Goal: Information Seeking & Learning: Learn about a topic

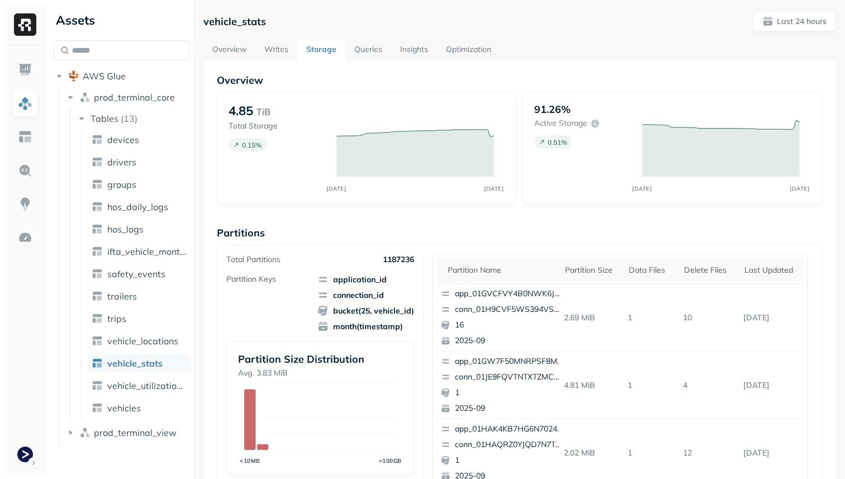
click at [462, 53] on link "Optimization" at bounding box center [468, 50] width 63 height 20
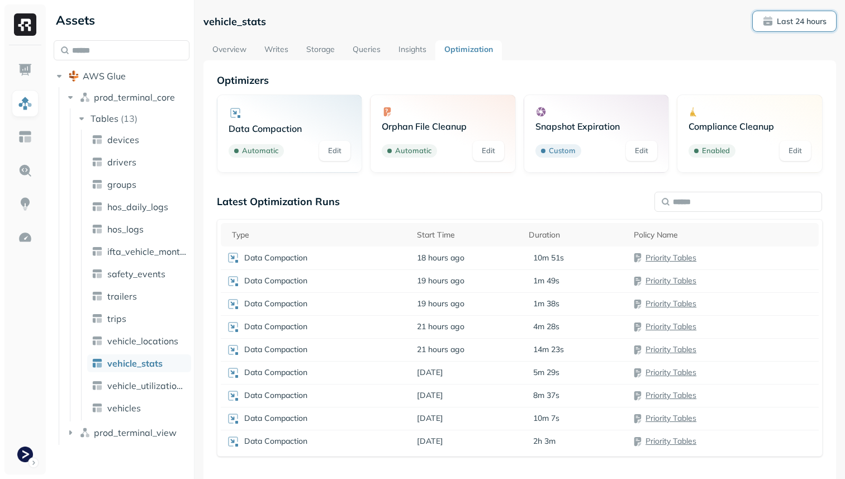
click at [778, 23] on p "Last 24 hours" at bounding box center [802, 21] width 50 height 11
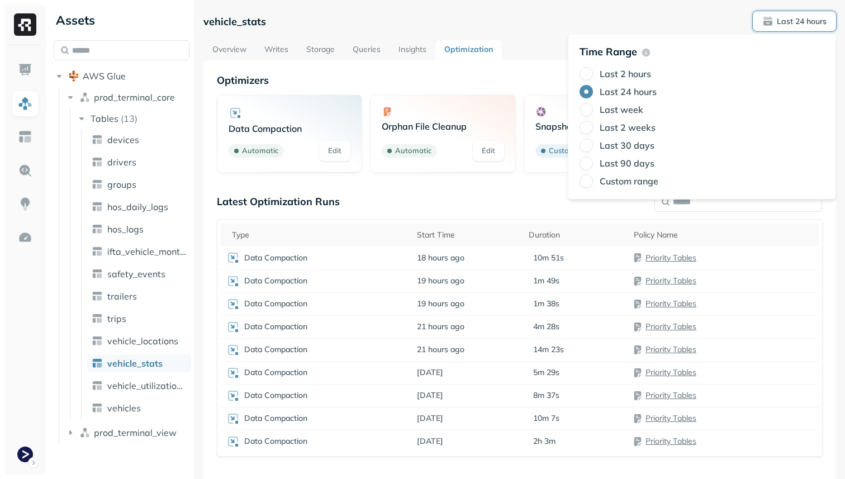
click at [637, 73] on label "Last 2 hours" at bounding box center [625, 73] width 51 height 11
click at [593, 73] on button "Last 2 hours" at bounding box center [586, 73] width 13 height 13
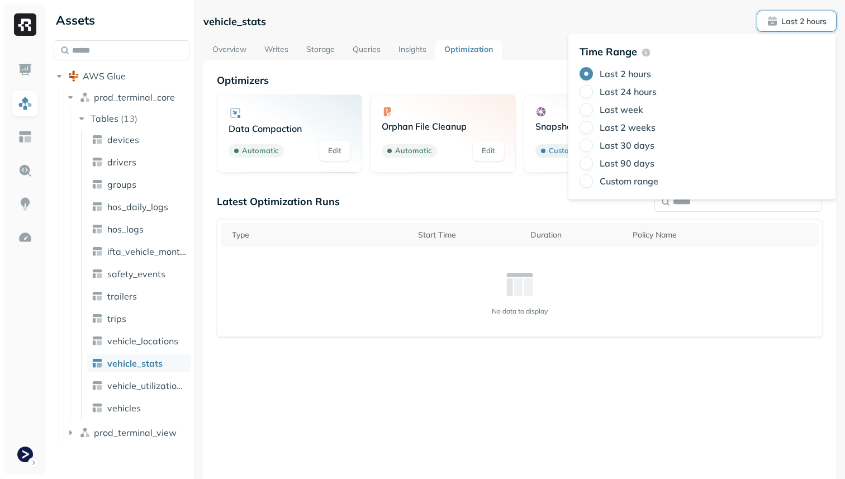
click at [415, 204] on div "Latest Optimization Runs" at bounding box center [520, 201] width 606 height 13
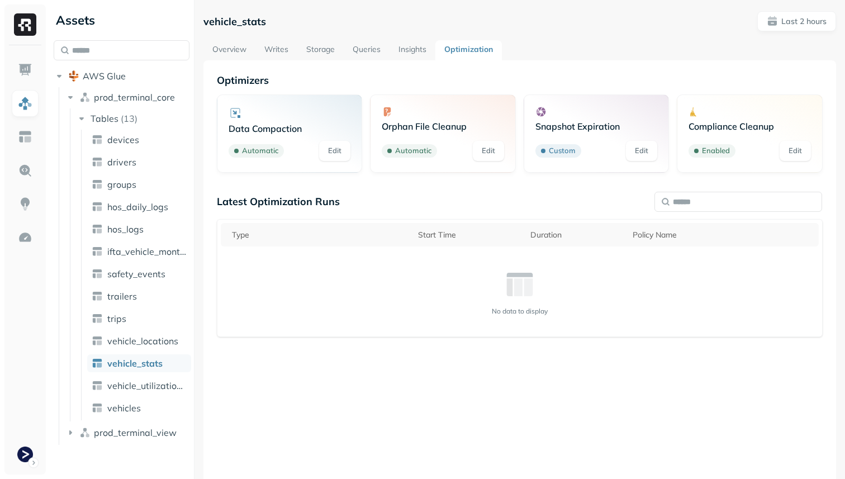
click at [233, 48] on link "Overview" at bounding box center [229, 50] width 52 height 20
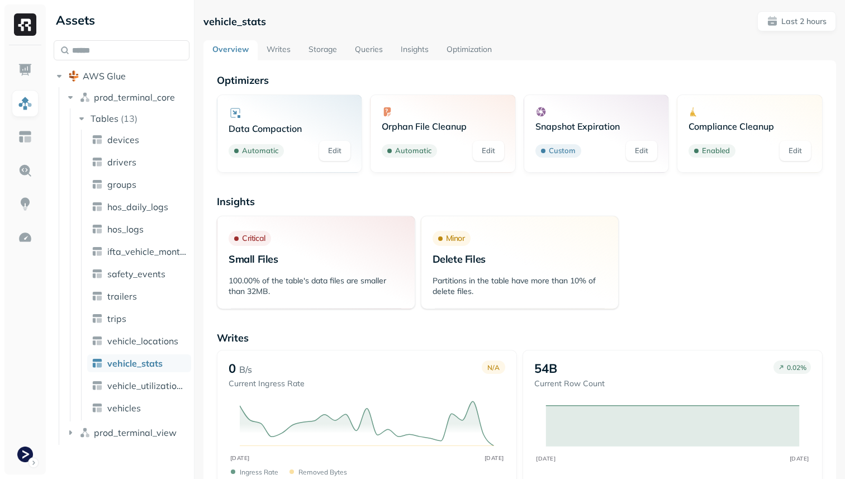
click at [158, 364] on span "vehicle_stats" at bounding box center [134, 363] width 55 height 11
click at [473, 46] on link "Optimization" at bounding box center [469, 50] width 63 height 20
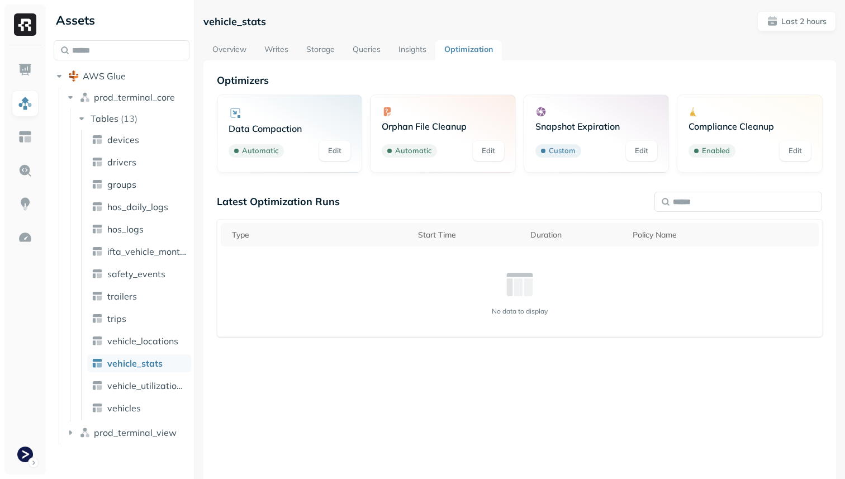
click at [243, 52] on link "Overview" at bounding box center [229, 50] width 52 height 20
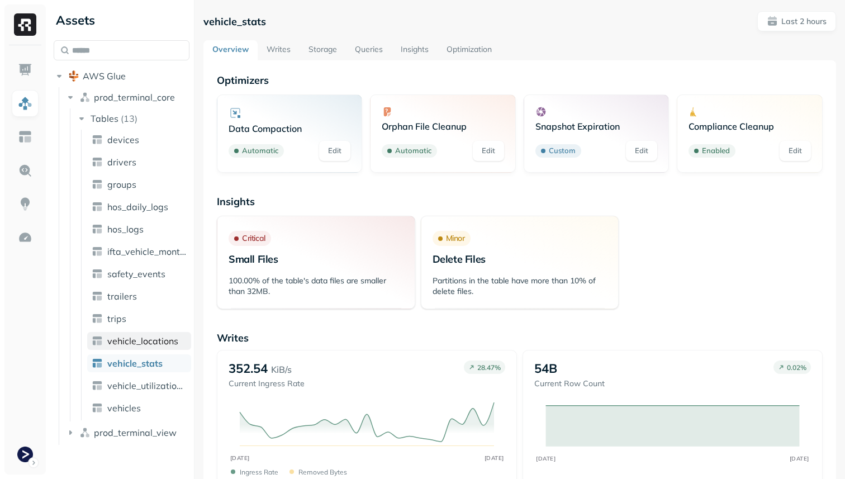
click at [165, 344] on span "vehicle_locations" at bounding box center [142, 340] width 71 height 11
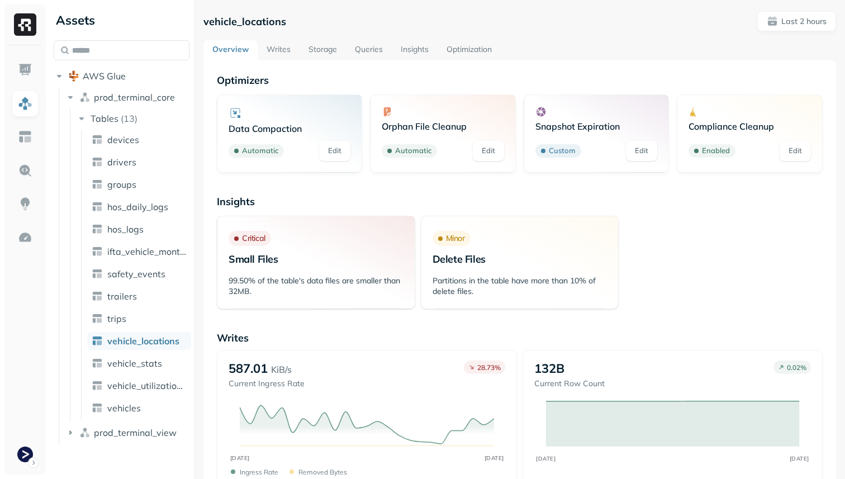
click at [325, 50] on link "Storage" at bounding box center [323, 50] width 46 height 20
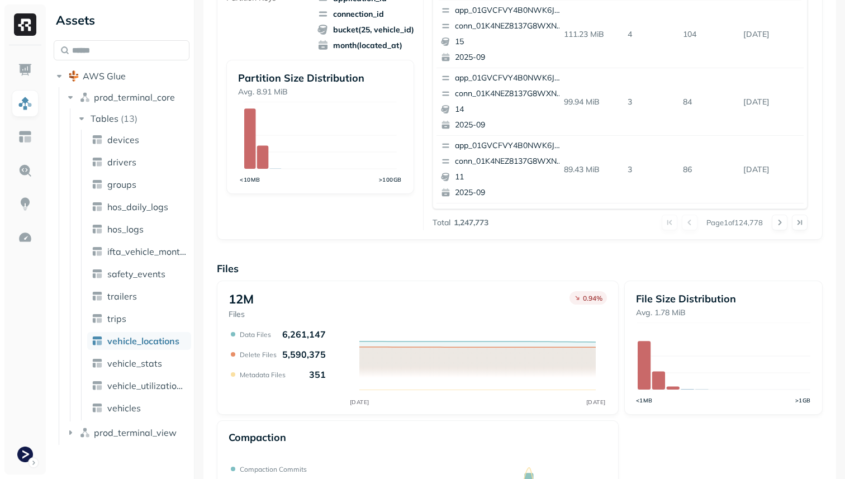
scroll to position [376, 0]
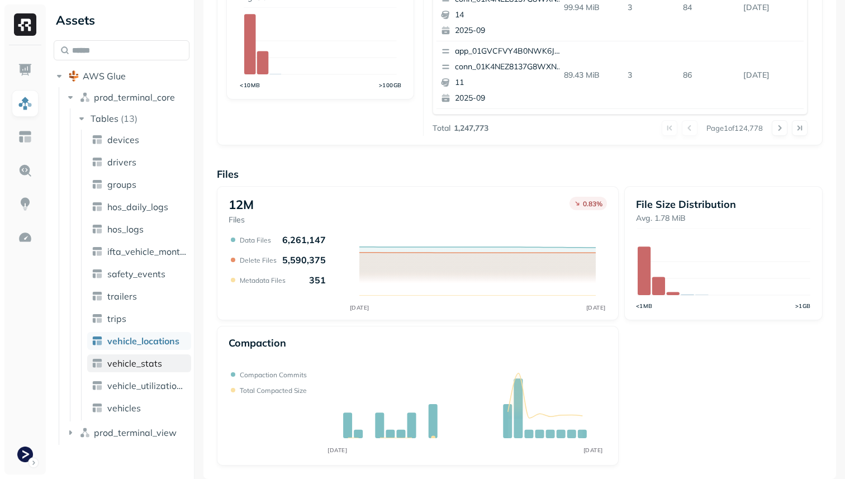
click at [158, 369] on link "vehicle_stats" at bounding box center [139, 363] width 104 height 18
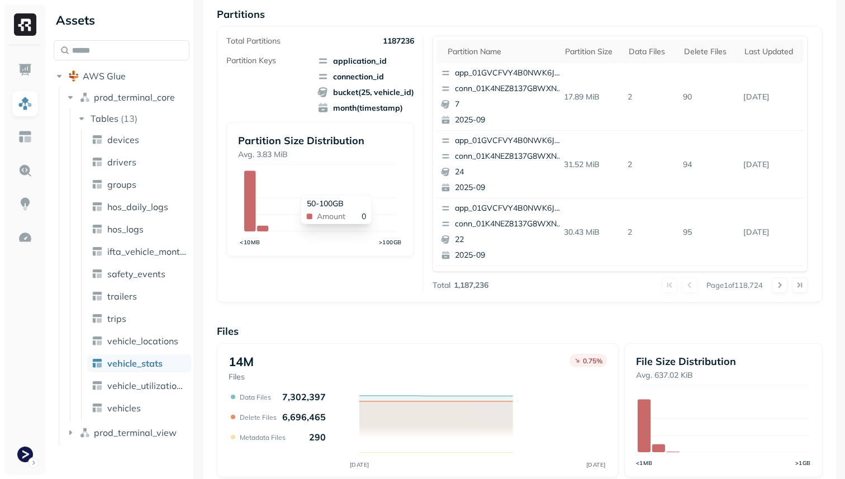
scroll to position [376, 0]
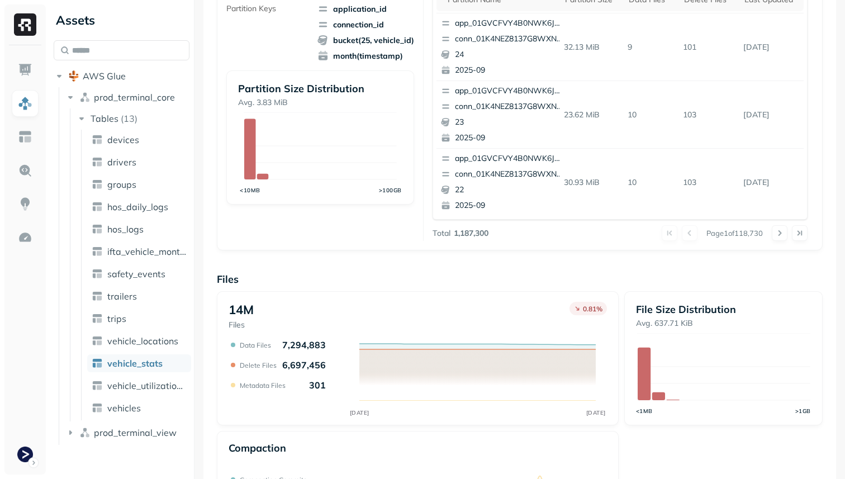
scroll to position [293, 0]
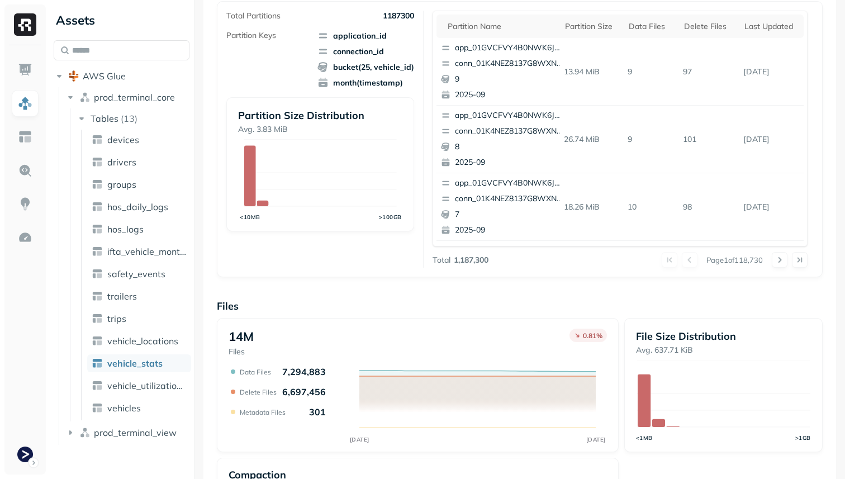
scroll to position [376, 0]
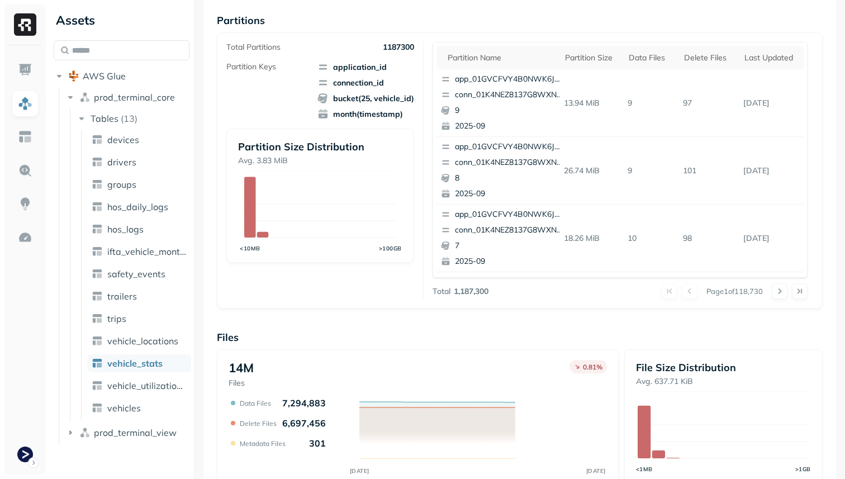
scroll to position [376, 0]
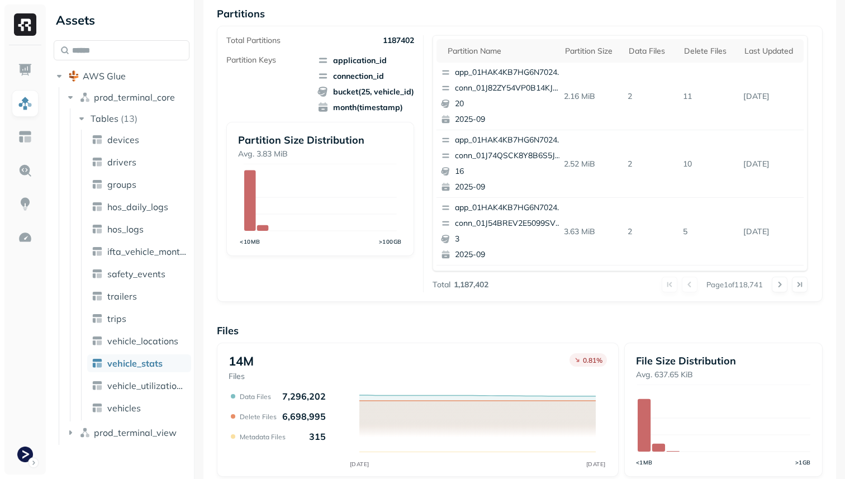
scroll to position [221, 0]
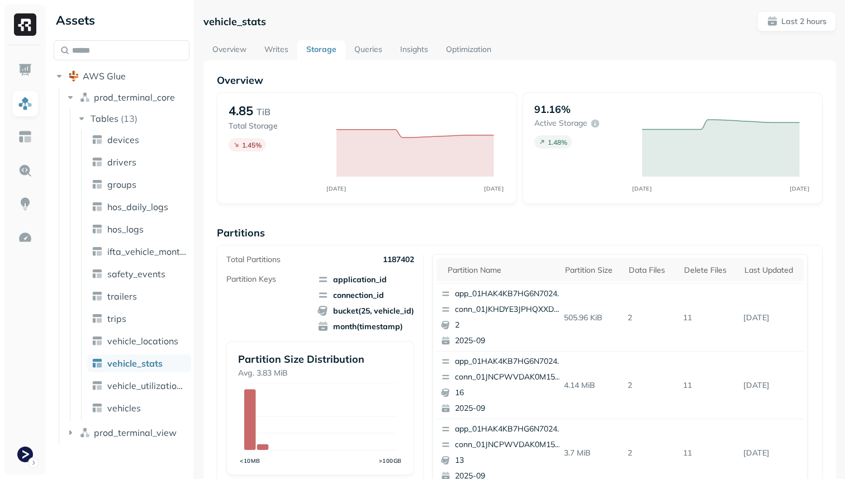
click at [486, 45] on link "Optimization" at bounding box center [468, 50] width 63 height 20
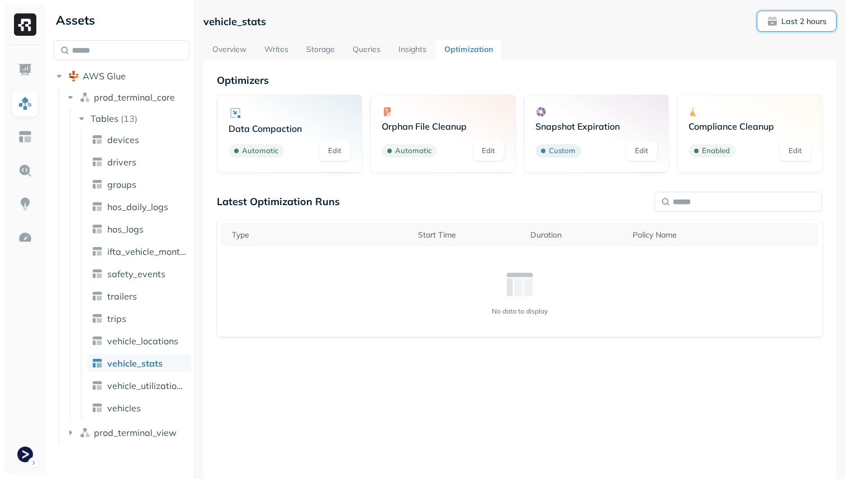
click at [815, 25] on p "Last 2 hours" at bounding box center [803, 21] width 45 height 11
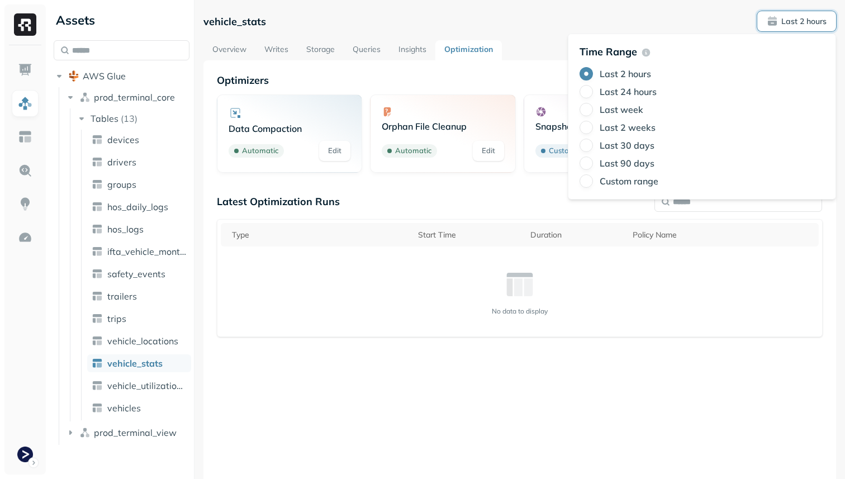
click at [614, 88] on label "Last 24 hours" at bounding box center [628, 91] width 57 height 11
click at [593, 88] on button "Last 24 hours" at bounding box center [586, 91] width 13 height 13
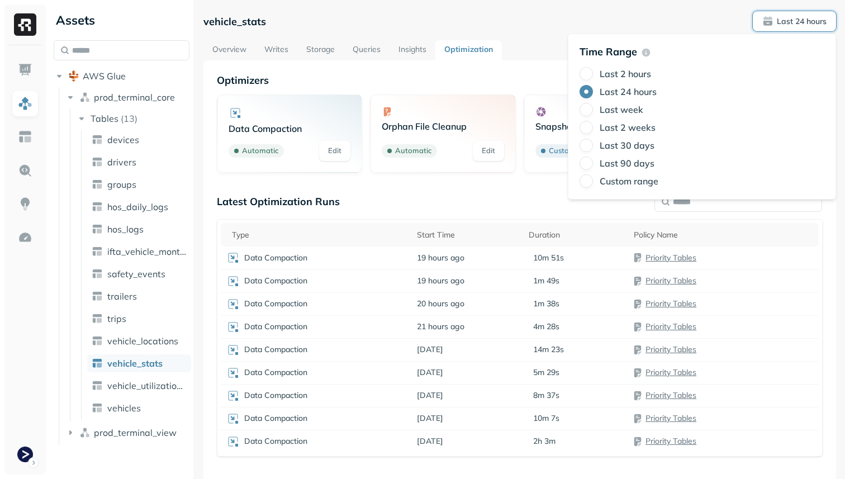
click at [496, 198] on div "Latest Optimization Runs" at bounding box center [520, 201] width 606 height 13
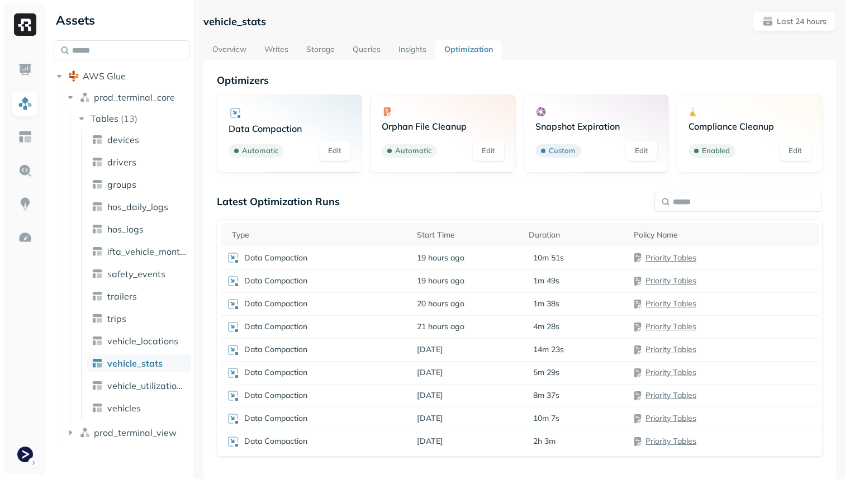
click at [226, 41] on link "Overview" at bounding box center [229, 50] width 52 height 20
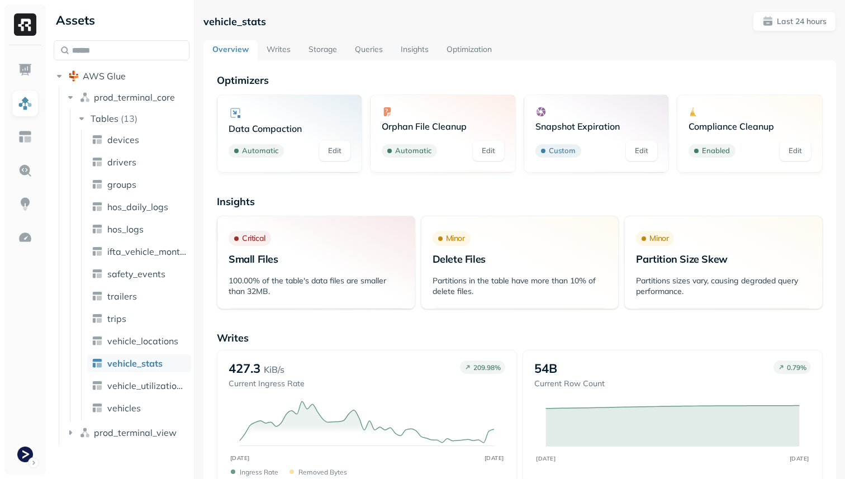
click at [331, 46] on link "Storage" at bounding box center [323, 50] width 46 height 20
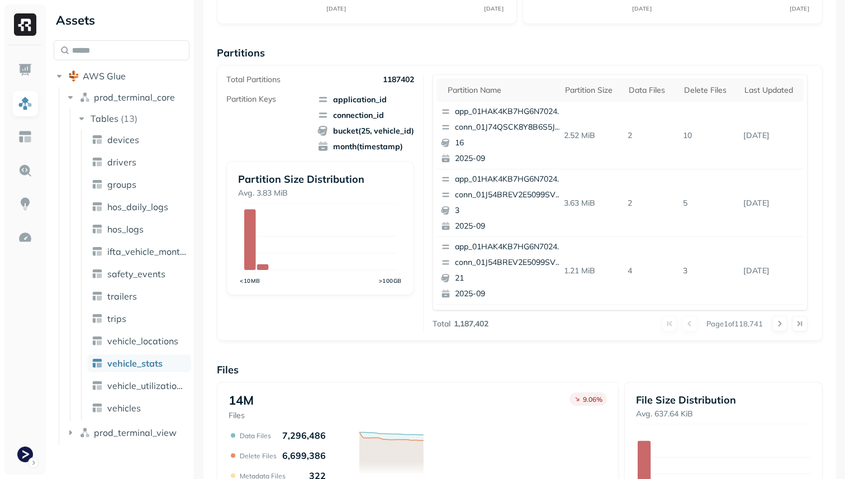
scroll to position [293, 0]
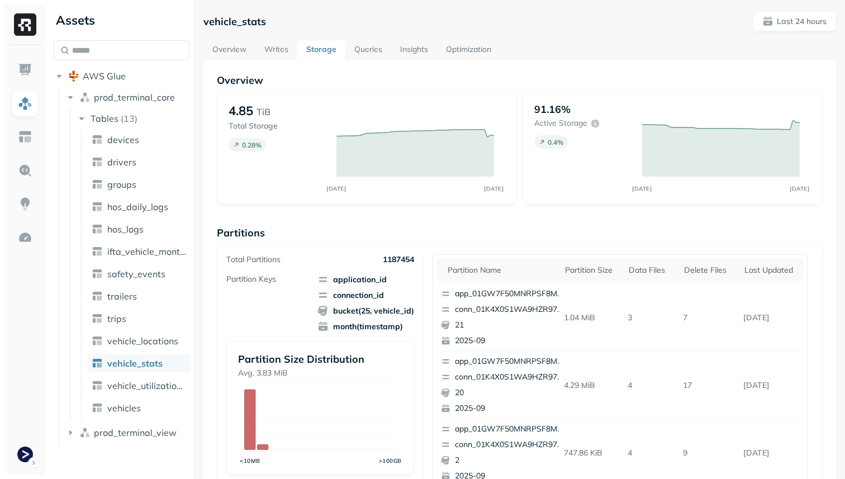
scroll to position [376, 0]
click at [711, 271] on div "Delete Files" at bounding box center [708, 270] width 49 height 11
click at [69, 434] on icon "button" at bounding box center [70, 432] width 3 height 4
click at [85, 450] on icon "button" at bounding box center [81, 453] width 11 height 11
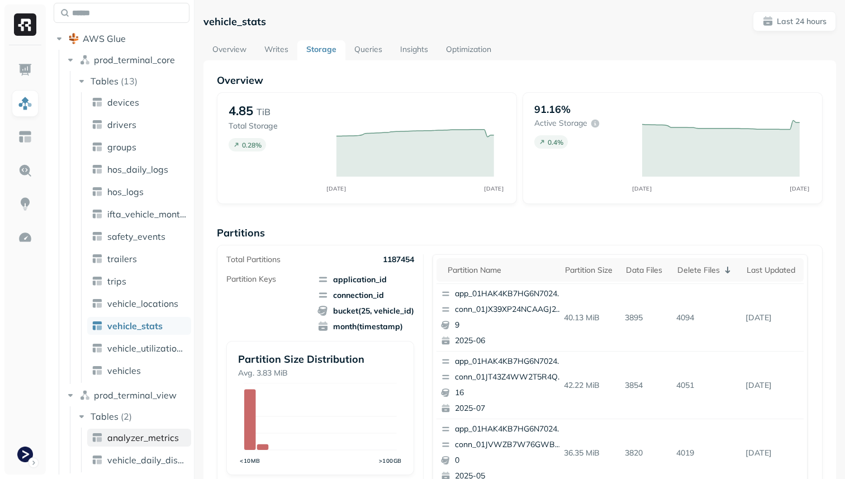
click at [160, 433] on span "analyzer_metrics" at bounding box center [143, 437] width 72 height 11
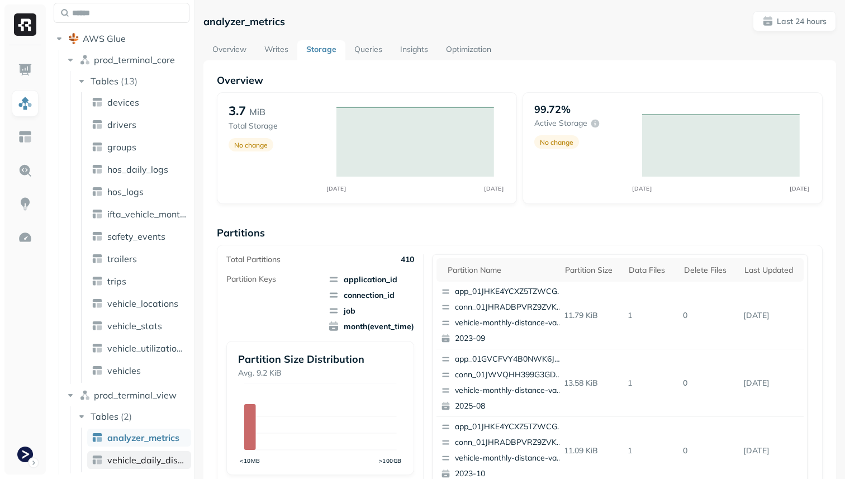
click at [135, 457] on span "vehicle_daily_distance" at bounding box center [146, 459] width 79 height 11
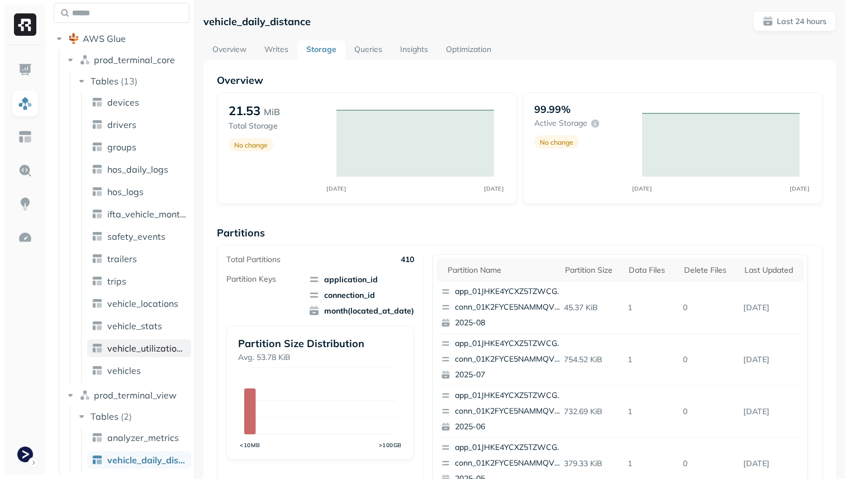
click at [162, 354] on link "vehicle_utilization_day" at bounding box center [139, 348] width 104 height 18
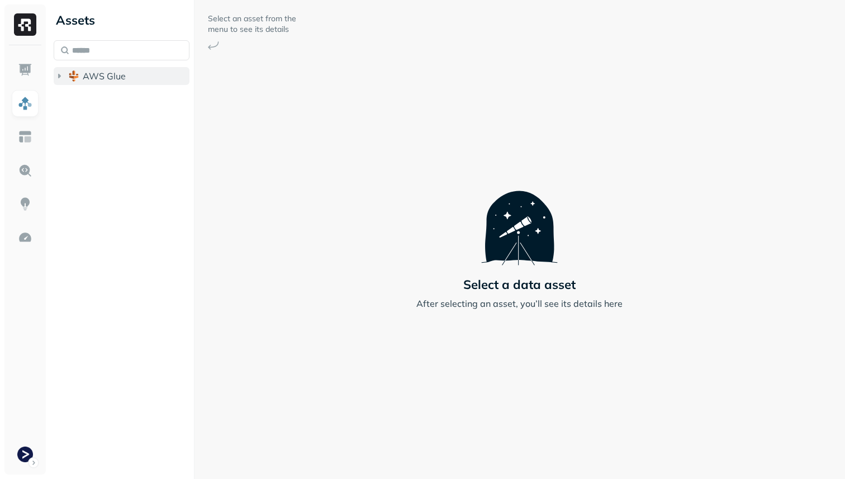
click at [102, 70] on button "AWS Glue" at bounding box center [122, 76] width 136 height 18
click at [101, 103] on button "prod_terminal_core" at bounding box center [127, 97] width 125 height 18
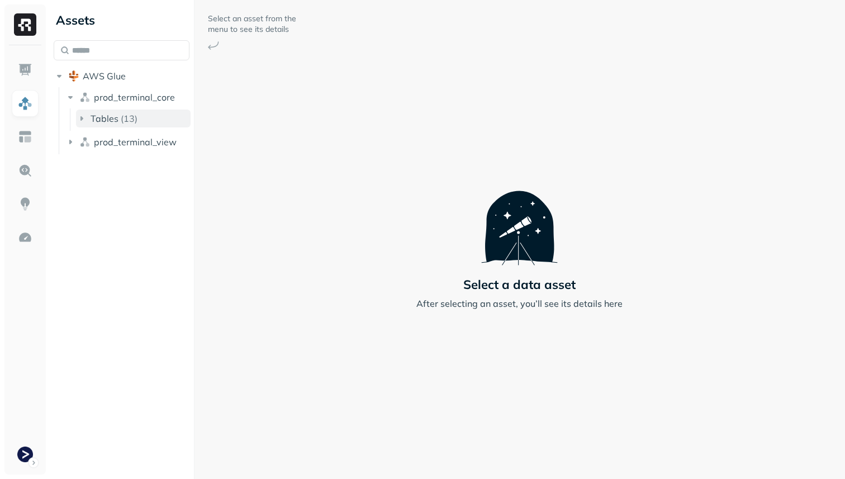
click at [101, 115] on span "Tables" at bounding box center [105, 118] width 28 height 11
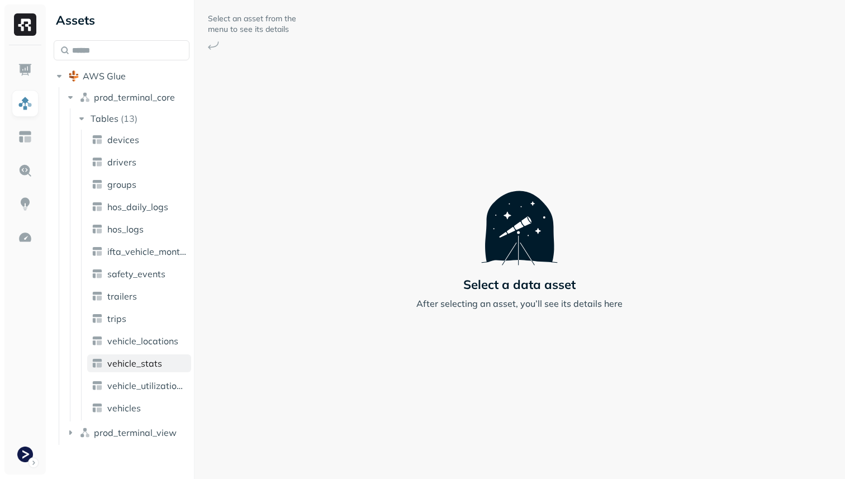
click at [122, 358] on span "vehicle_stats" at bounding box center [134, 363] width 55 height 11
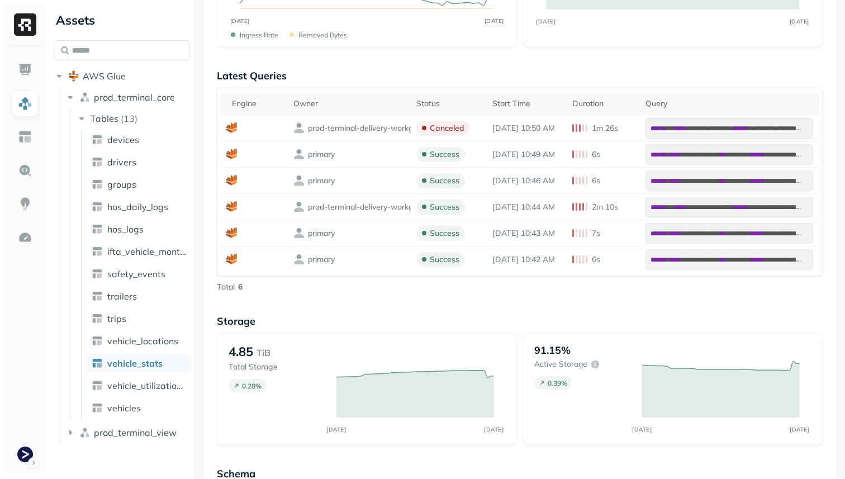
scroll to position [6, 0]
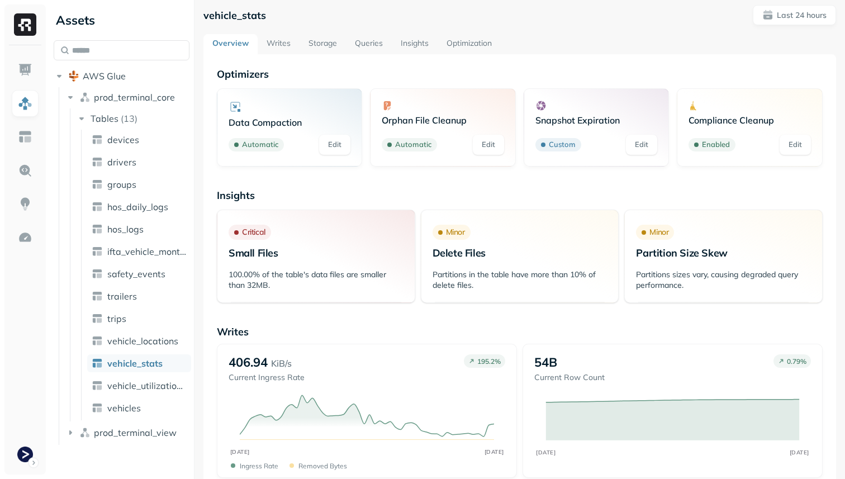
click at [314, 39] on link "Storage" at bounding box center [323, 44] width 46 height 20
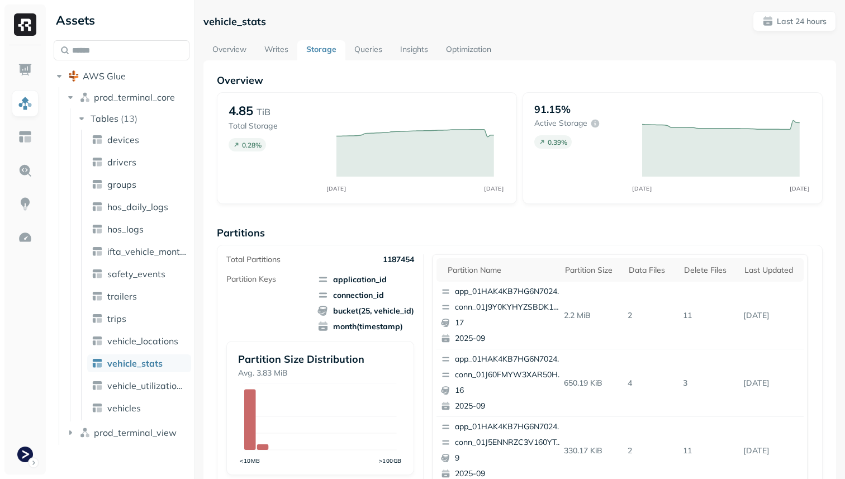
click at [463, 48] on link "Optimization" at bounding box center [468, 50] width 63 height 20
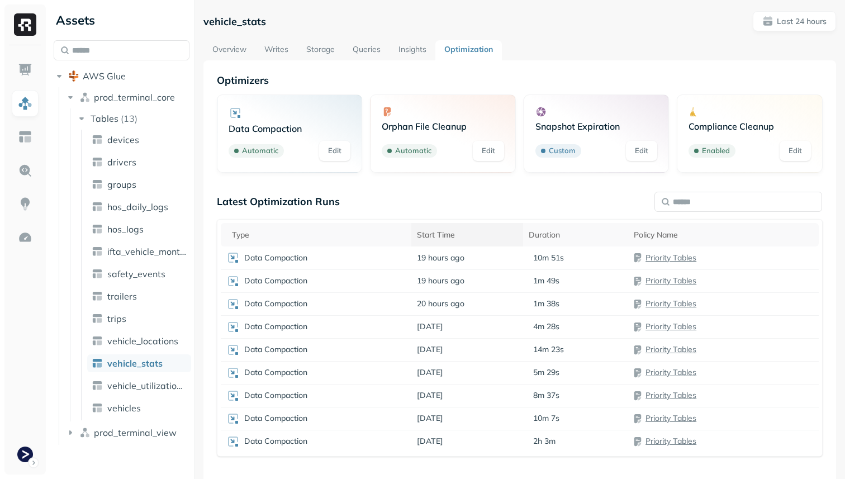
click at [485, 245] on th "Start Time" at bounding box center [467, 234] width 112 height 23
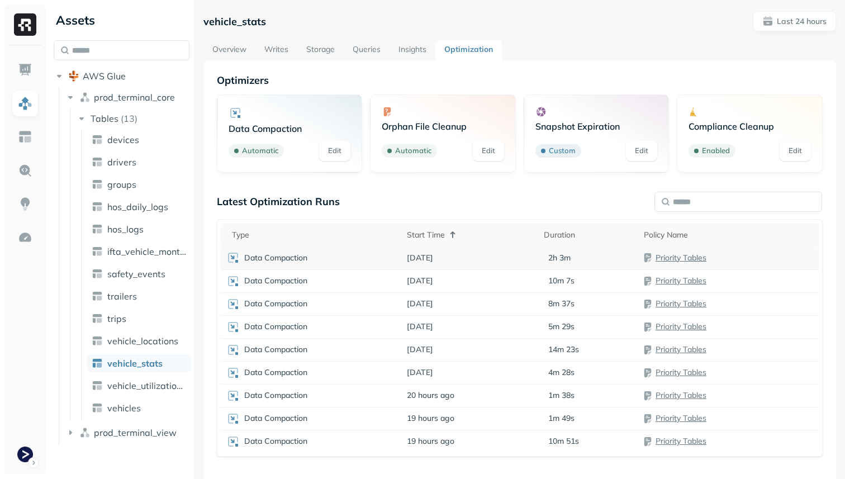
click at [484, 254] on td "[DATE]" at bounding box center [469, 257] width 137 height 23
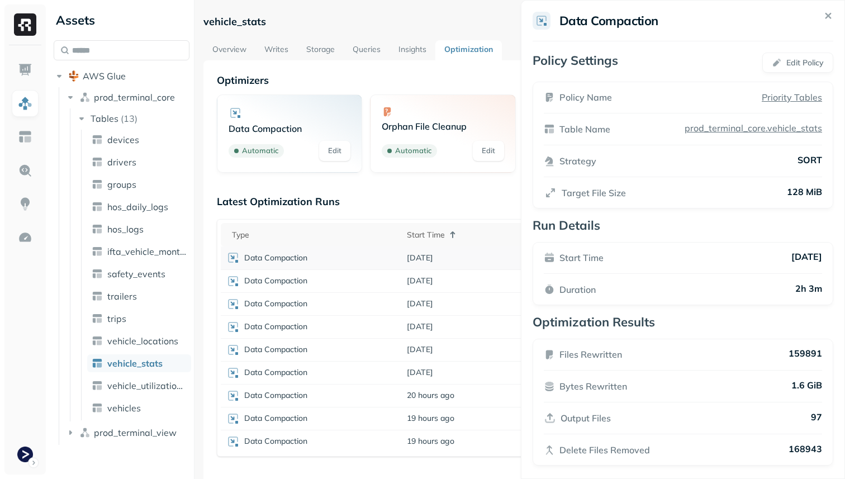
click at [484, 254] on html "Assets AWS Glue prod_terminal_core Tables ( 13 ) devices drivers groups hos_dai…" at bounding box center [422, 239] width 845 height 479
click at [484, 237] on div "Start Time" at bounding box center [470, 234] width 126 height 13
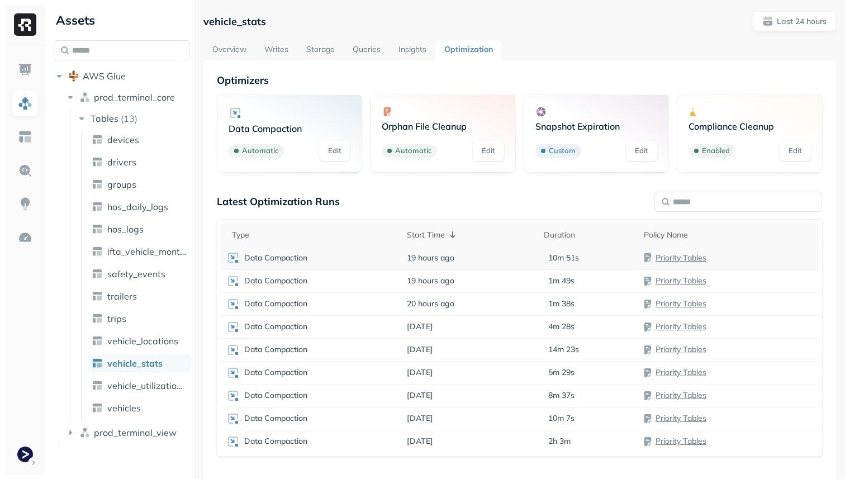
click at [481, 251] on td "19 hours ago" at bounding box center [469, 257] width 137 height 23
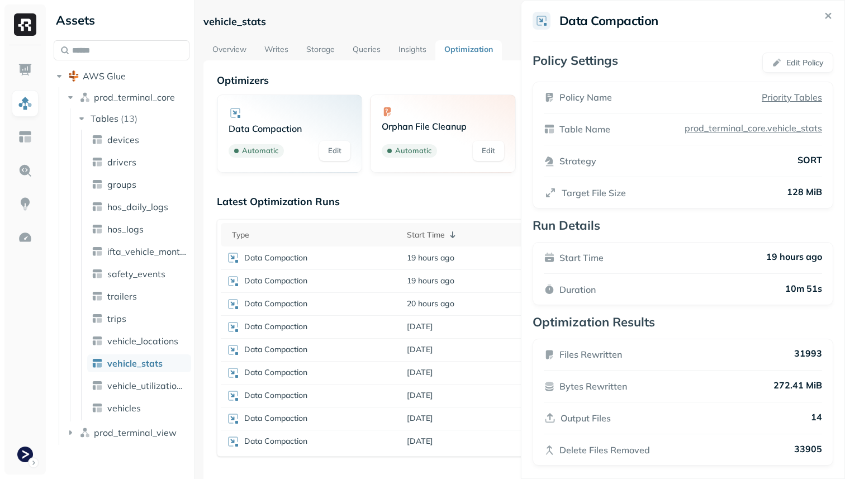
scroll to position [7, 0]
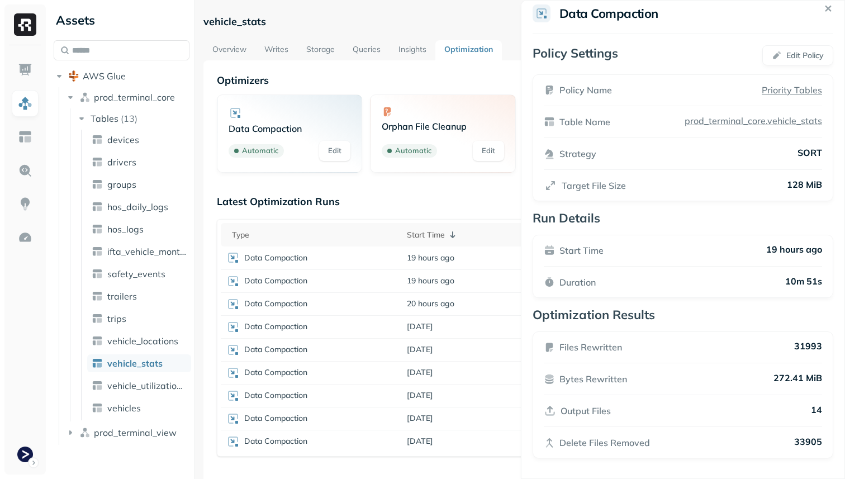
click at [486, 218] on html "Assets AWS Glue prod_terminal_core Tables ( 13 ) devices drivers groups hos_dai…" at bounding box center [422, 239] width 845 height 479
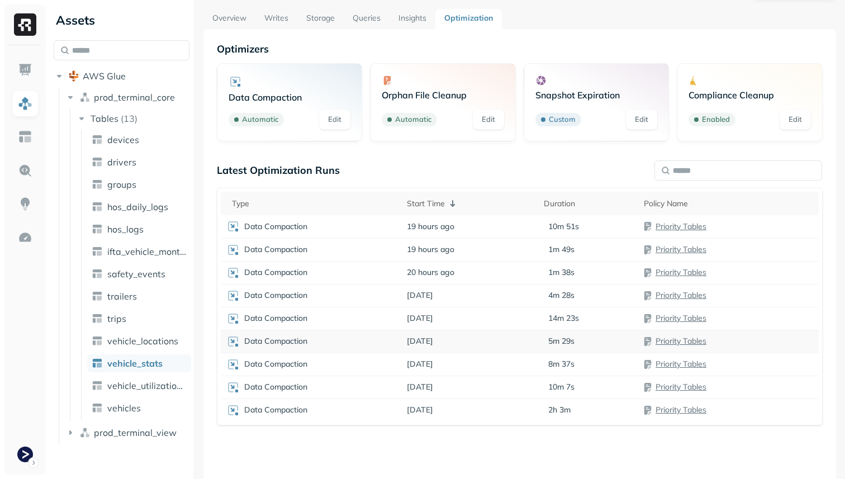
scroll to position [0, 0]
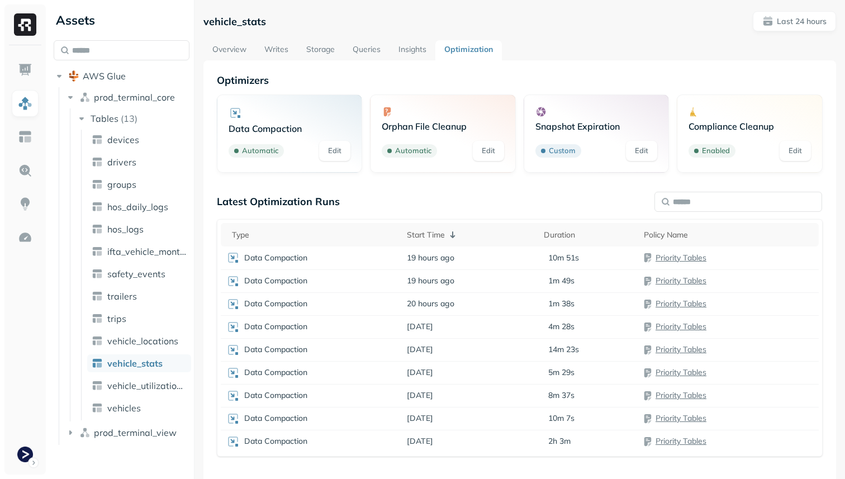
click at [234, 58] on link "Overview" at bounding box center [229, 50] width 52 height 20
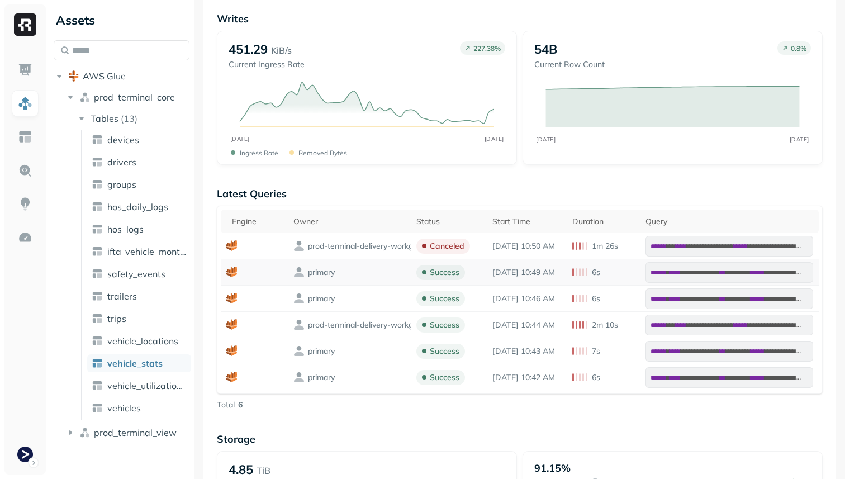
scroll to position [320, 0]
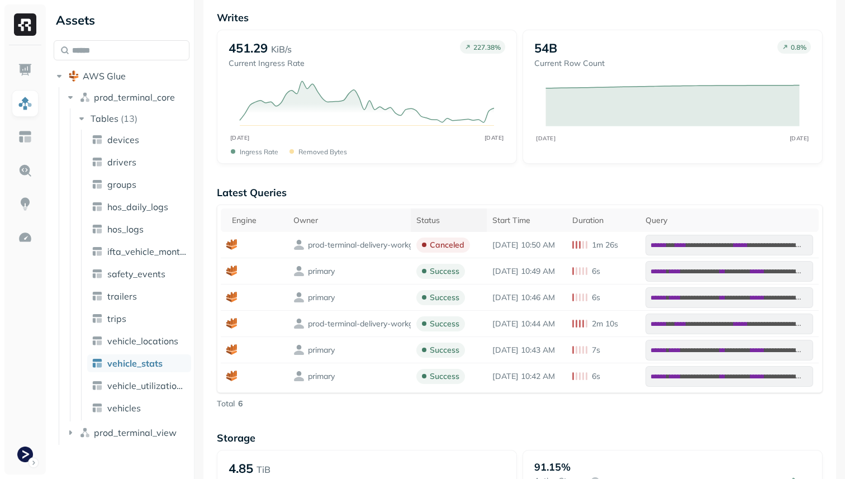
click at [442, 225] on th "Status" at bounding box center [449, 219] width 76 height 23
click at [442, 225] on icon at bounding box center [447, 220] width 13 height 13
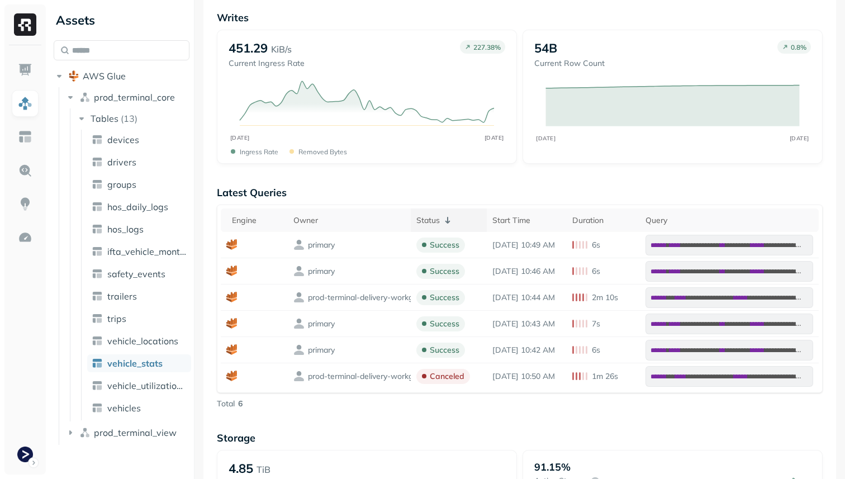
click at [441, 225] on icon at bounding box center [447, 220] width 13 height 13
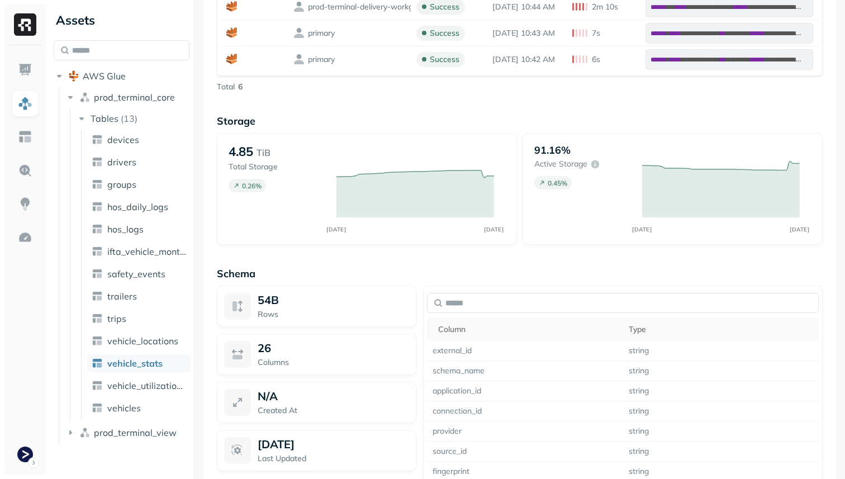
scroll to position [0, 0]
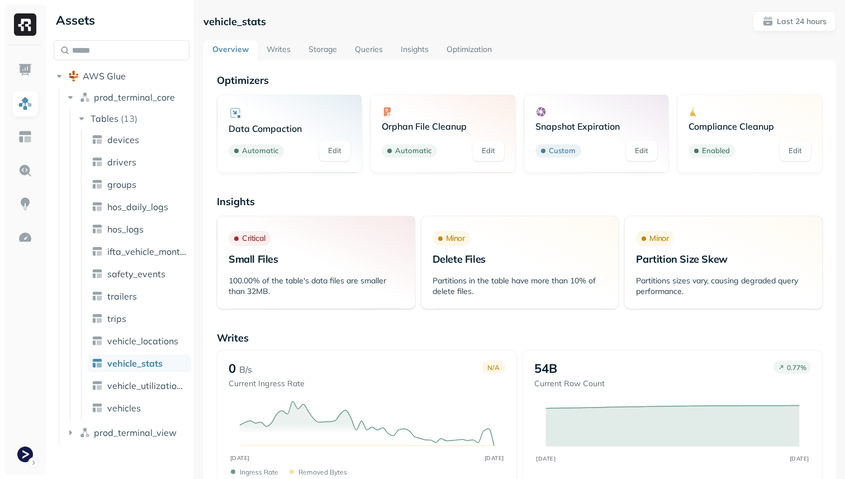
click at [322, 47] on link "Storage" at bounding box center [323, 50] width 46 height 20
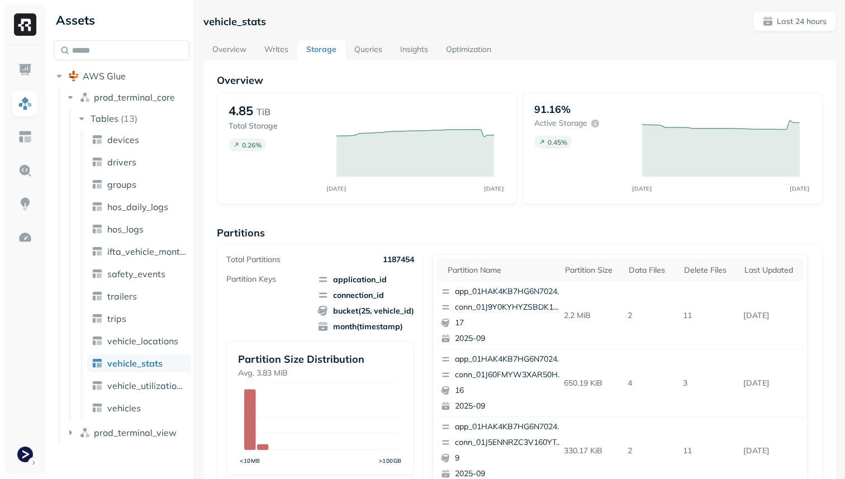
click at [471, 51] on link "Optimization" at bounding box center [468, 50] width 63 height 20
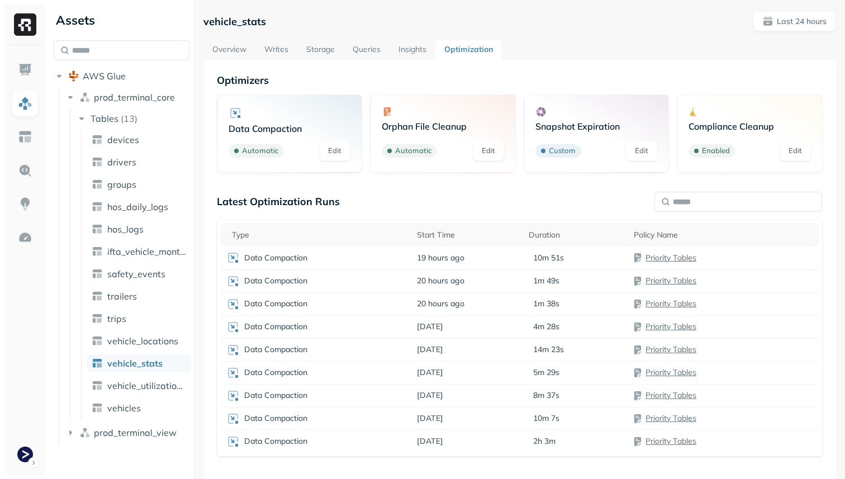
click at [319, 44] on link "Storage" at bounding box center [320, 50] width 46 height 20
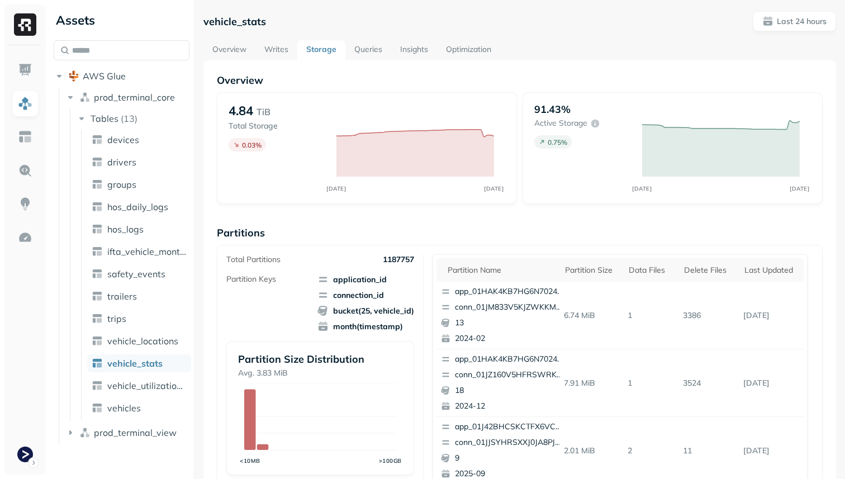
click at [268, 61] on div "Overview 4.84 TiB Total Storage 0.03 % SEP 15 SEP 16 91.43% Active storage 0.75…" at bounding box center [519, 457] width 633 height 794
click at [271, 44] on link "Writes" at bounding box center [276, 50] width 42 height 20
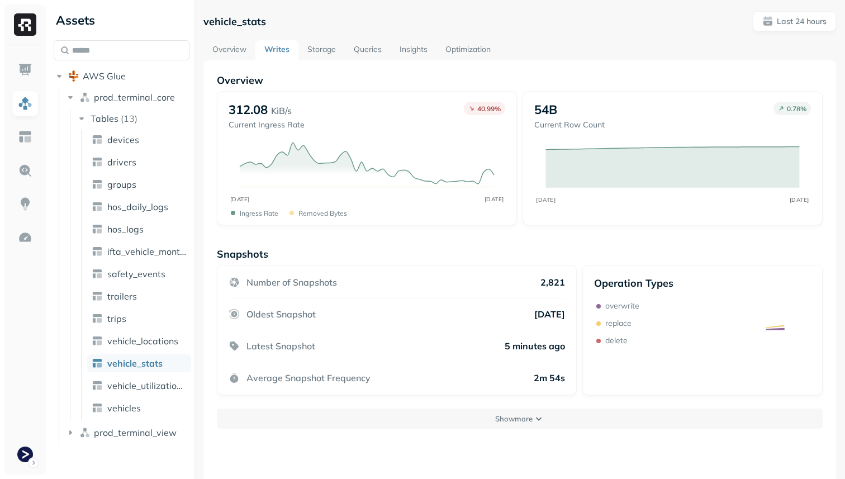
scroll to position [60, 0]
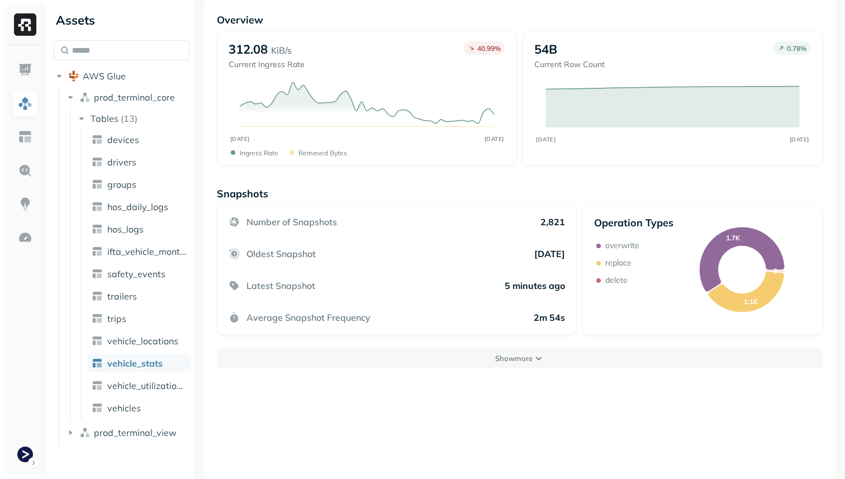
click at [450, 372] on div "Overview 312.08 KiB/s Current Ingress Rate 40.99 % SEP 15 SEP 16 Ingress Rate R…" at bounding box center [519, 239] width 633 height 479
click at [450, 363] on button "Show more" at bounding box center [520, 358] width 606 height 20
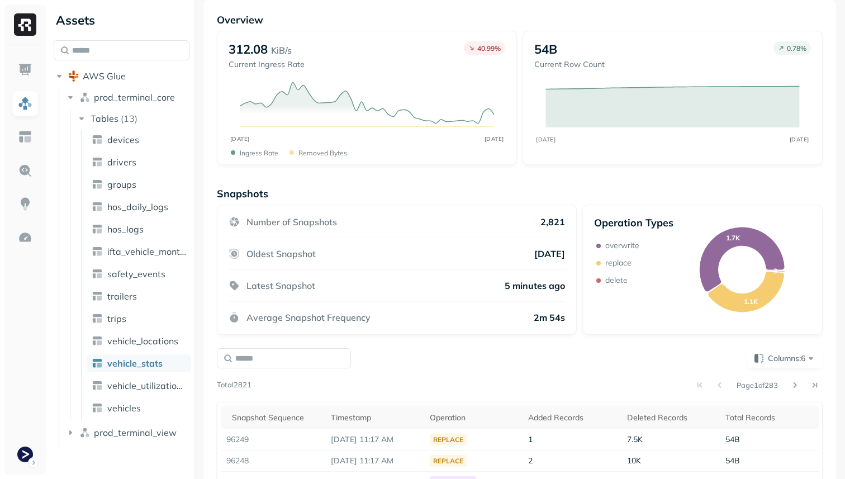
scroll to position [268, 0]
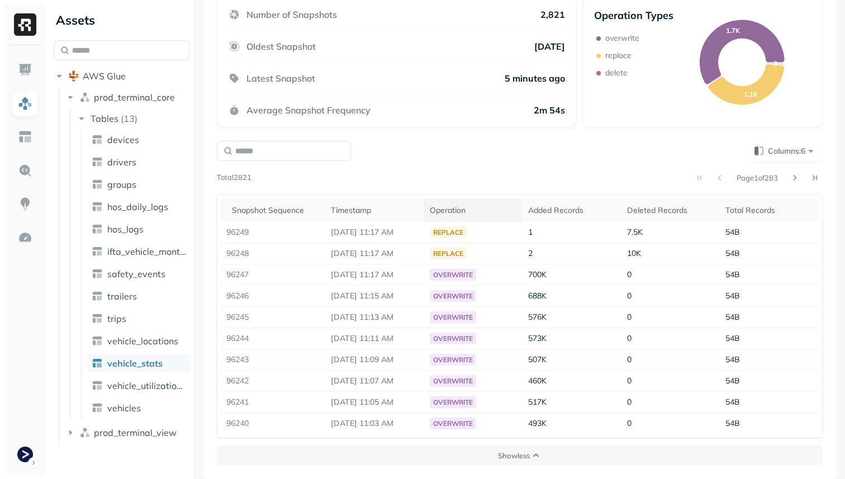
click at [467, 210] on div "Operation" at bounding box center [474, 210] width 88 height 11
click at [467, 210] on div "Operation" at bounding box center [474, 209] width 88 height 13
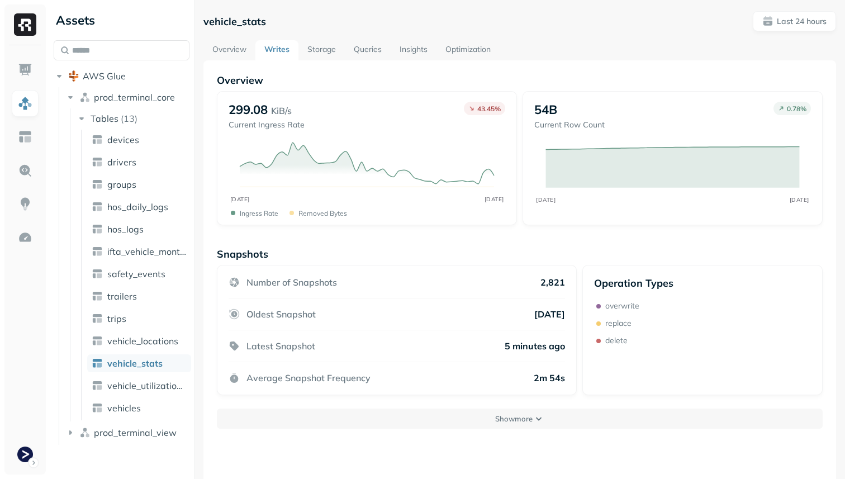
scroll to position [60, 0]
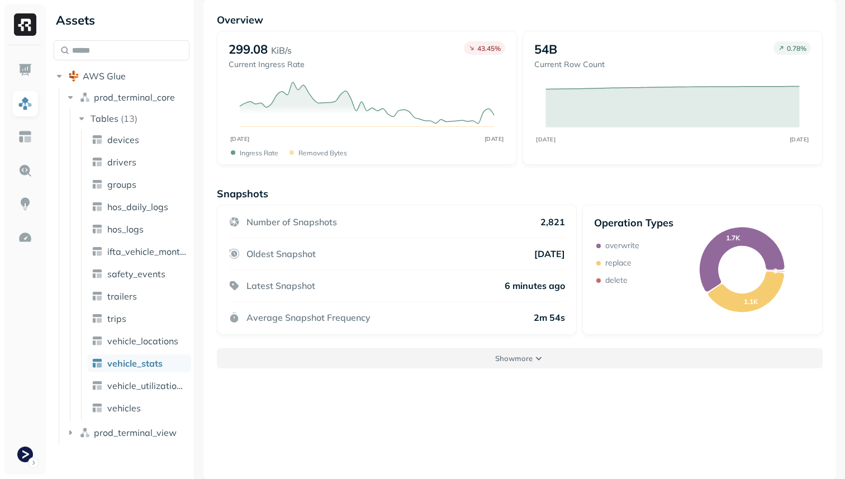
click at [440, 352] on button "Show more" at bounding box center [520, 358] width 606 height 20
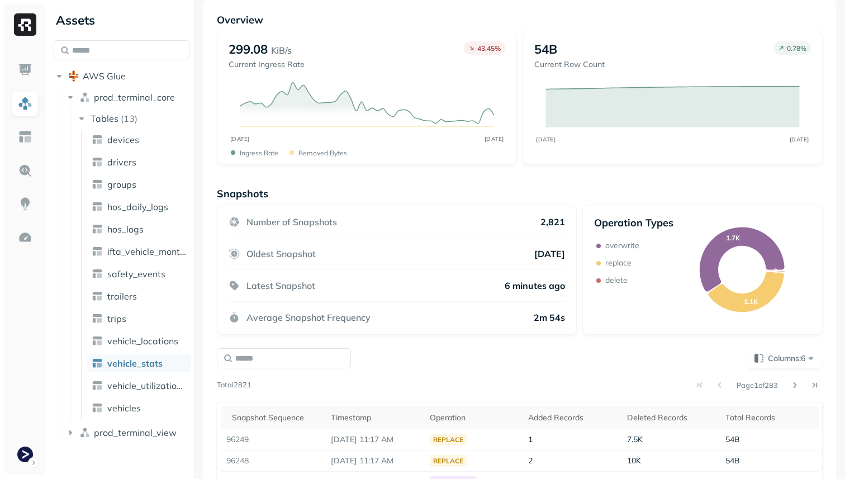
scroll to position [268, 0]
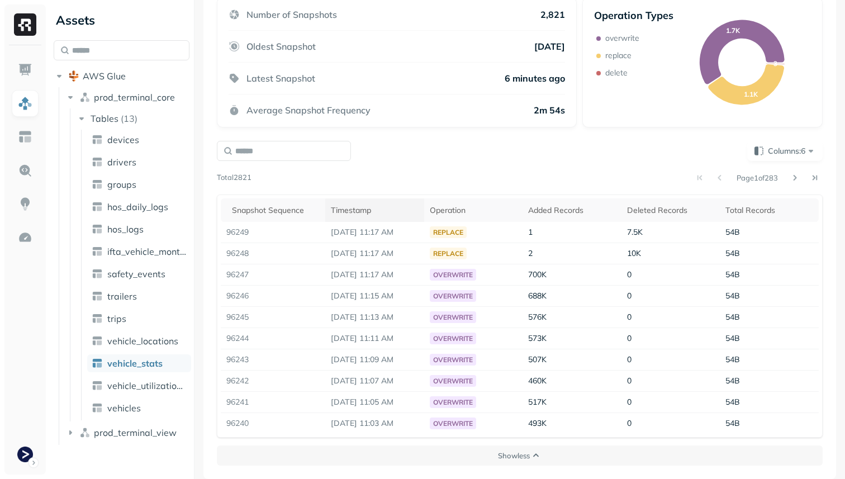
click at [403, 214] on div "Timestamp" at bounding box center [375, 210] width 88 height 11
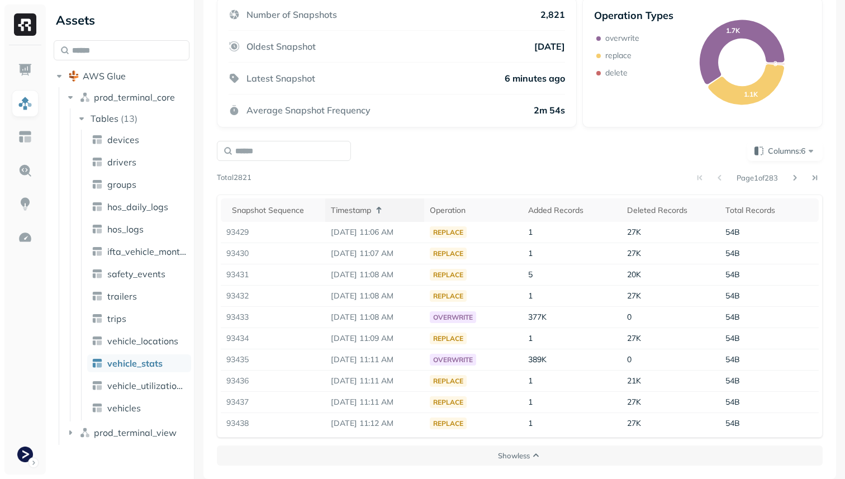
click at [403, 214] on div "Timestamp" at bounding box center [375, 209] width 88 height 13
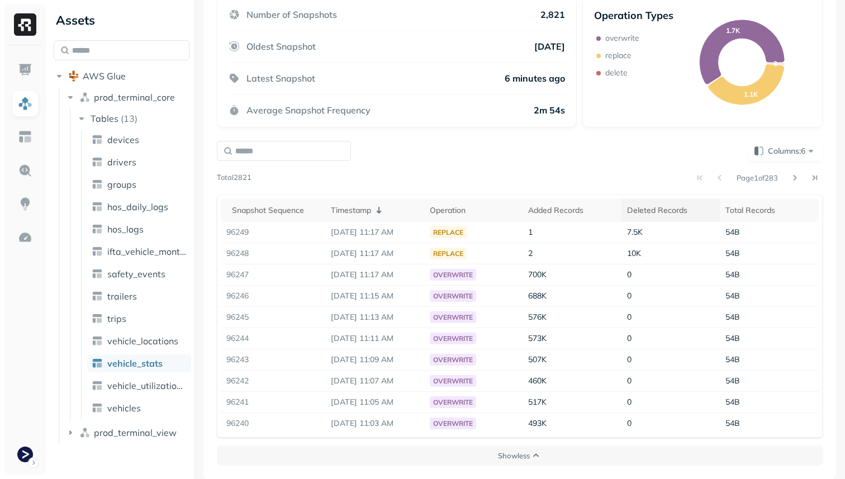
click at [651, 210] on div "Deleted Records" at bounding box center [671, 210] width 88 height 11
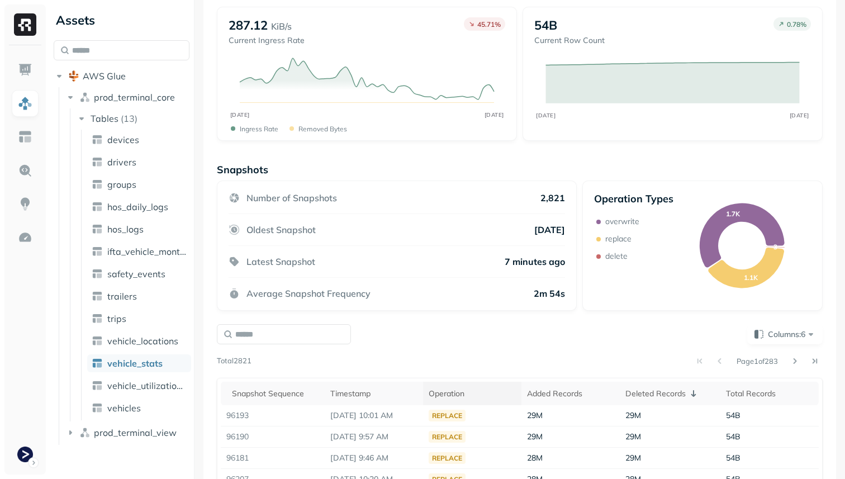
scroll to position [0, 0]
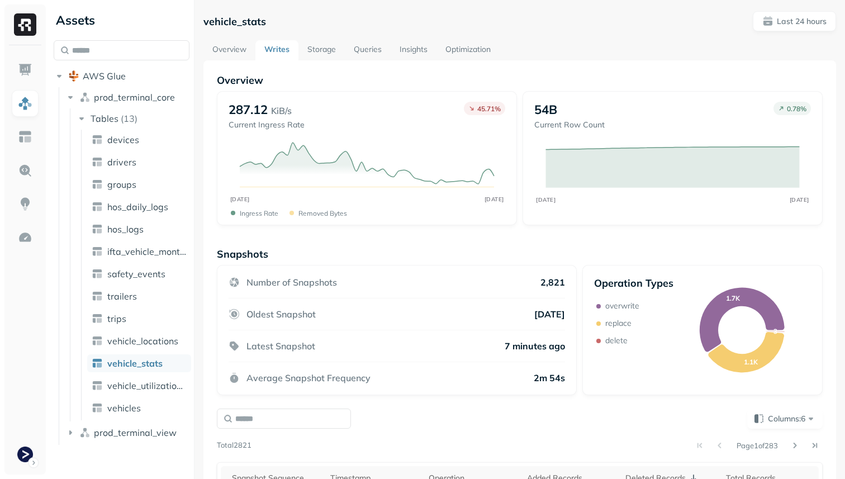
click at [454, 44] on link "Optimization" at bounding box center [468, 50] width 63 height 20
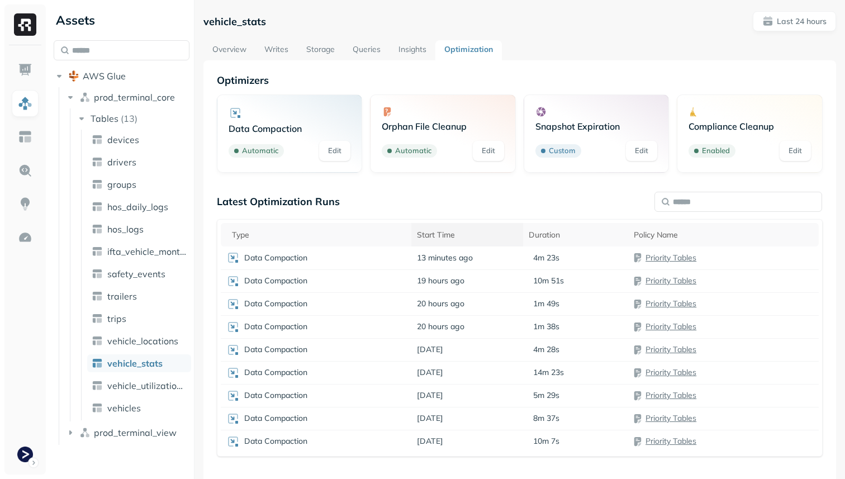
click at [465, 231] on div "Start Time" at bounding box center [467, 235] width 101 height 11
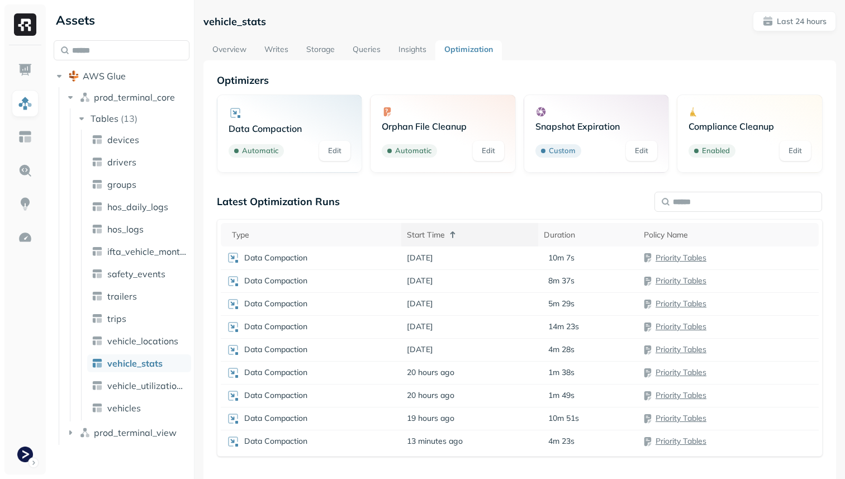
click at [465, 231] on div "Start Time" at bounding box center [470, 234] width 126 height 13
click at [339, 260] on div "Data Compaction" at bounding box center [310, 257] width 169 height 13
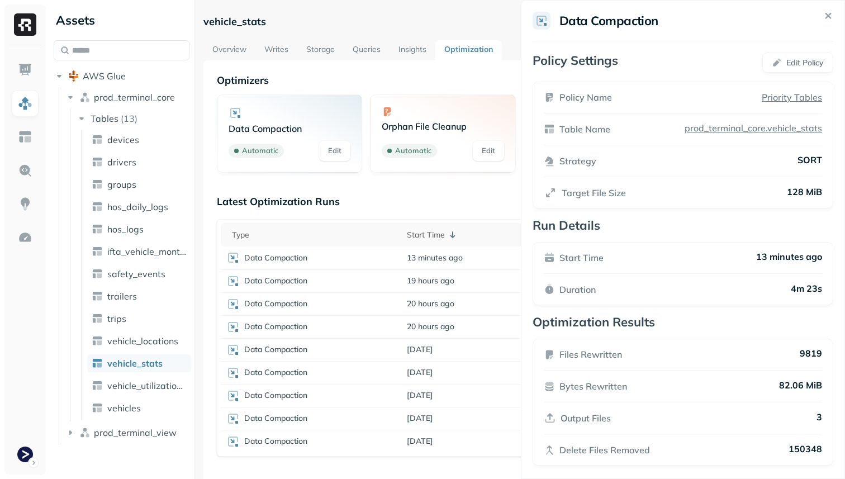
scroll to position [7, 0]
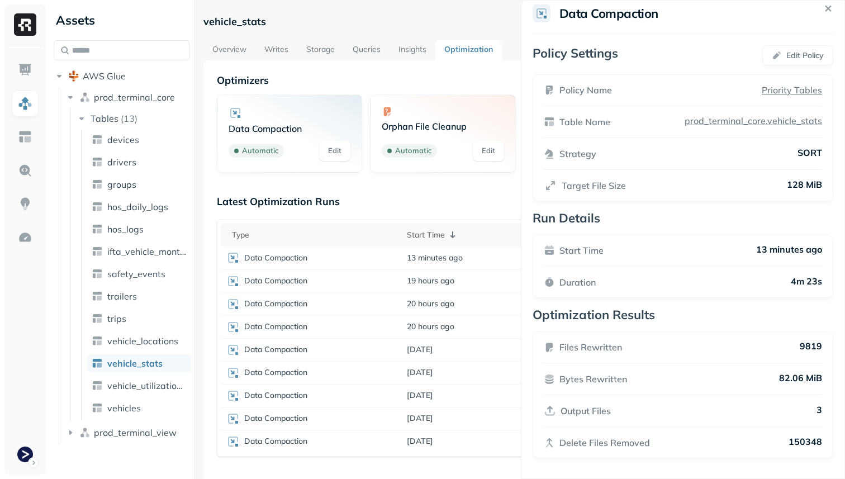
click at [431, 463] on html "Assets AWS Glue prod_terminal_core Tables ( 13 ) devices drivers groups hos_dai…" at bounding box center [422, 239] width 845 height 479
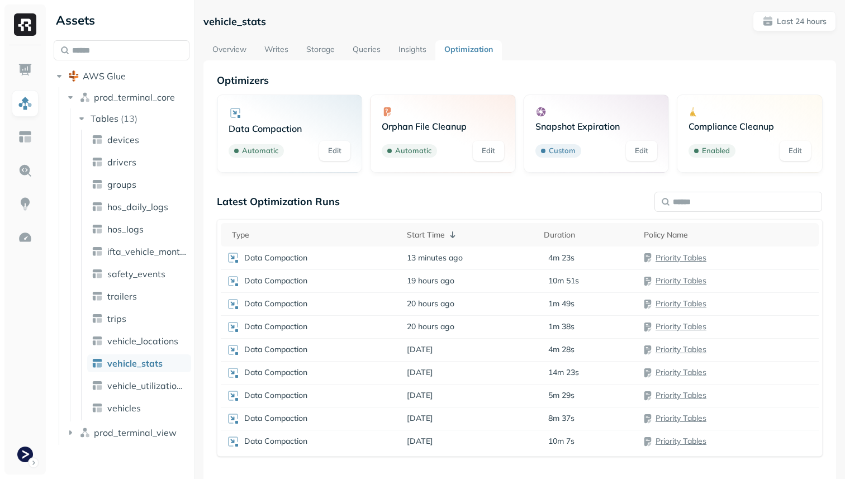
click at [235, 55] on link "Overview" at bounding box center [229, 50] width 52 height 20
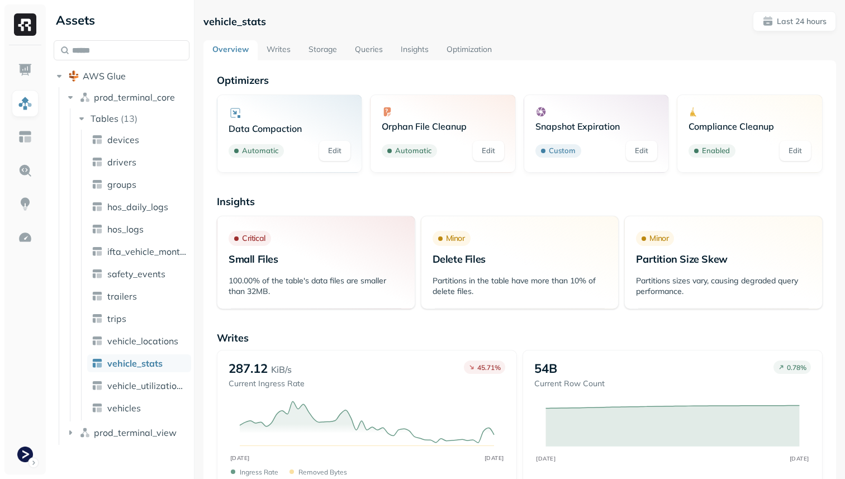
click at [326, 51] on link "Storage" at bounding box center [323, 50] width 46 height 20
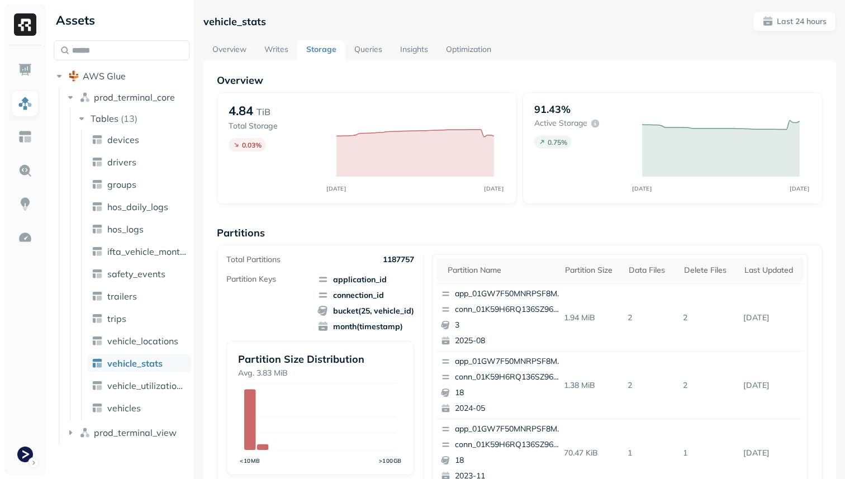
click at [466, 54] on link "Optimization" at bounding box center [468, 50] width 63 height 20
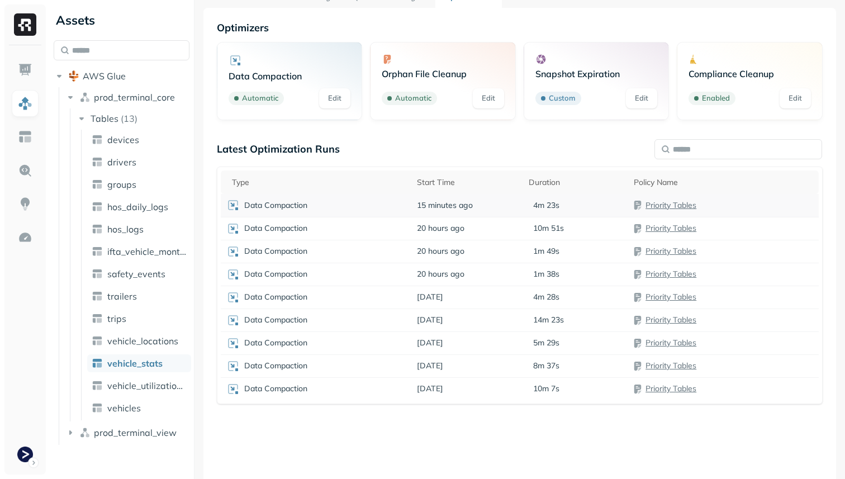
scroll to position [60, 0]
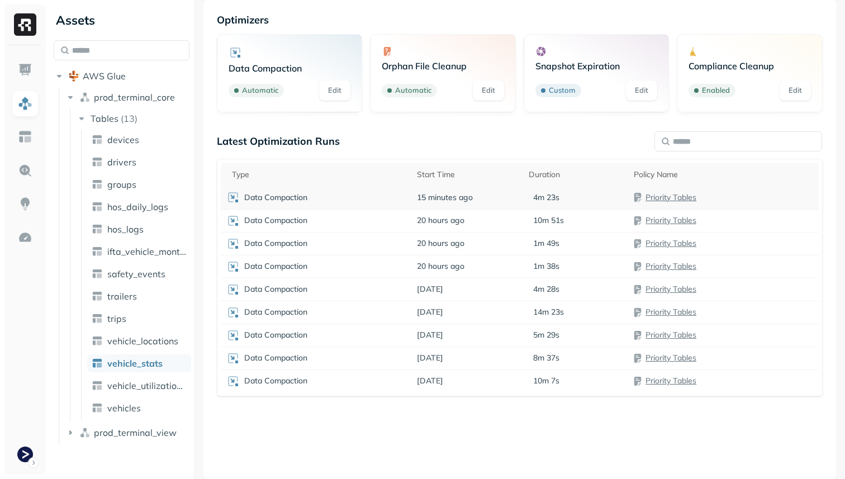
click at [492, 198] on td "15 minutes ago" at bounding box center [467, 197] width 112 height 23
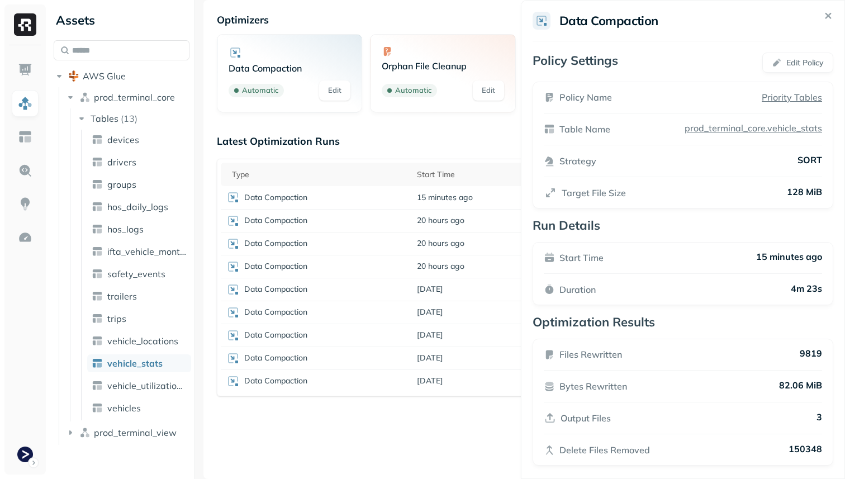
scroll to position [7, 0]
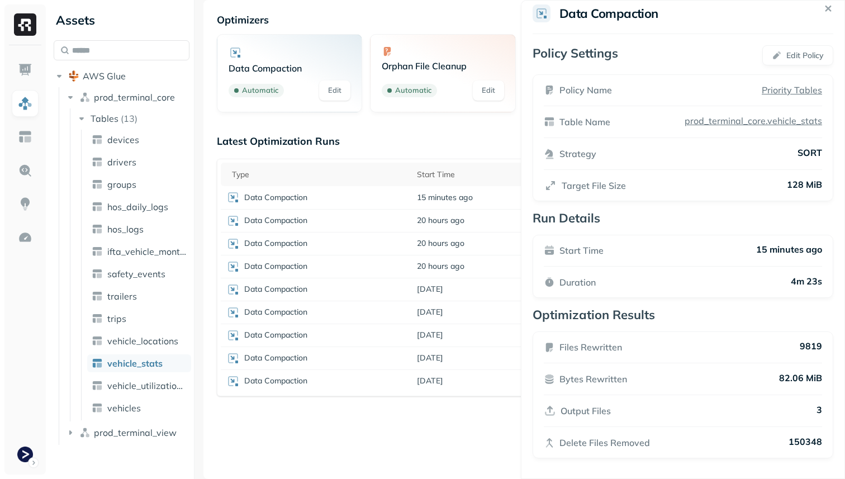
click at [450, 429] on html "Assets AWS Glue prod_terminal_core Tables ( 13 ) devices drivers groups hos_dai…" at bounding box center [422, 239] width 845 height 479
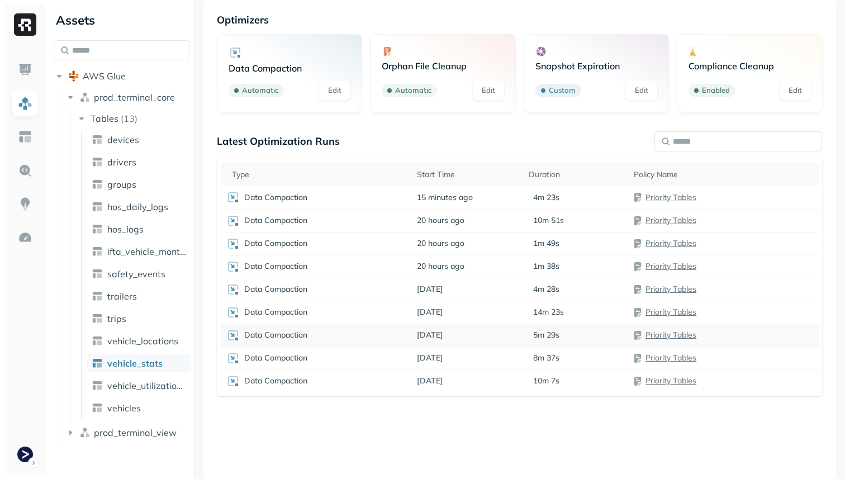
scroll to position [0, 0]
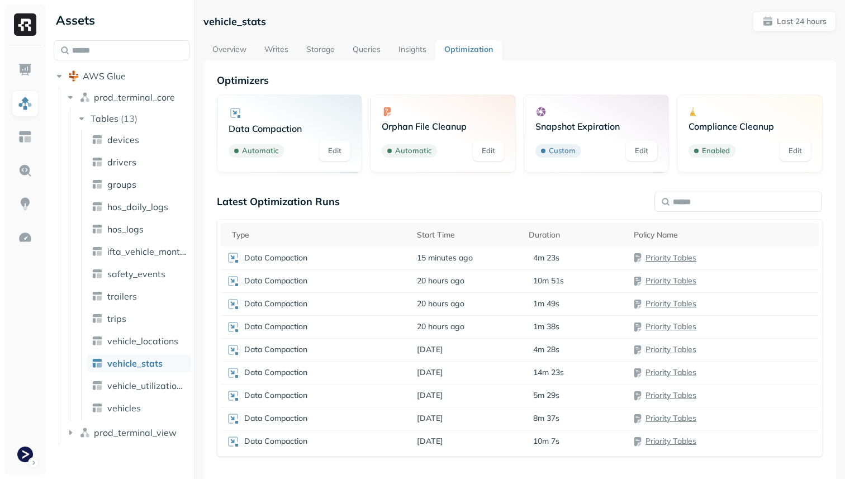
click at [216, 49] on link "Overview" at bounding box center [229, 50] width 52 height 20
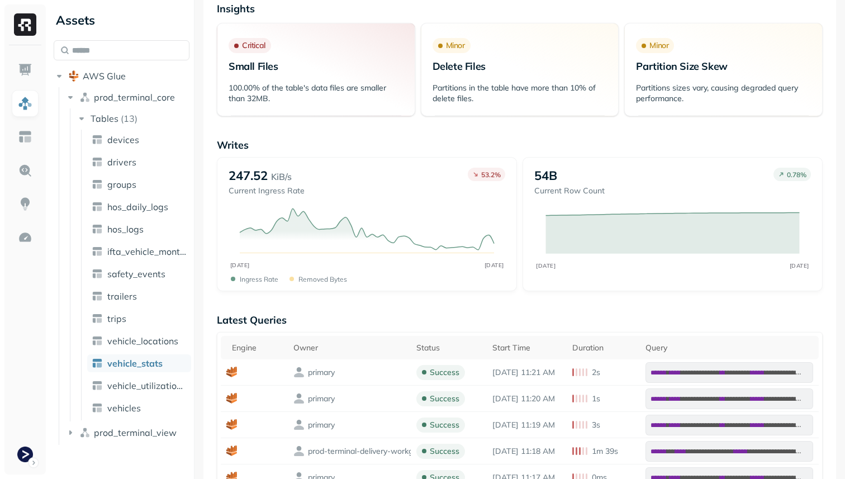
scroll to position [192, 0]
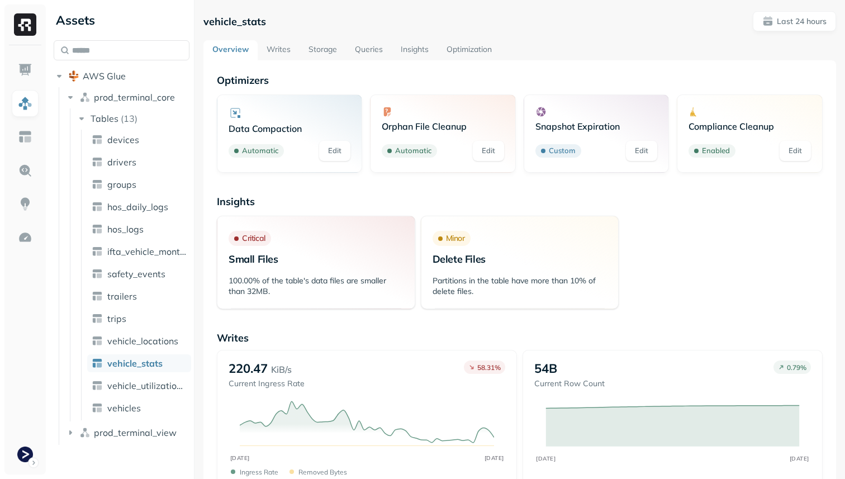
click at [334, 50] on link "Storage" at bounding box center [323, 50] width 46 height 20
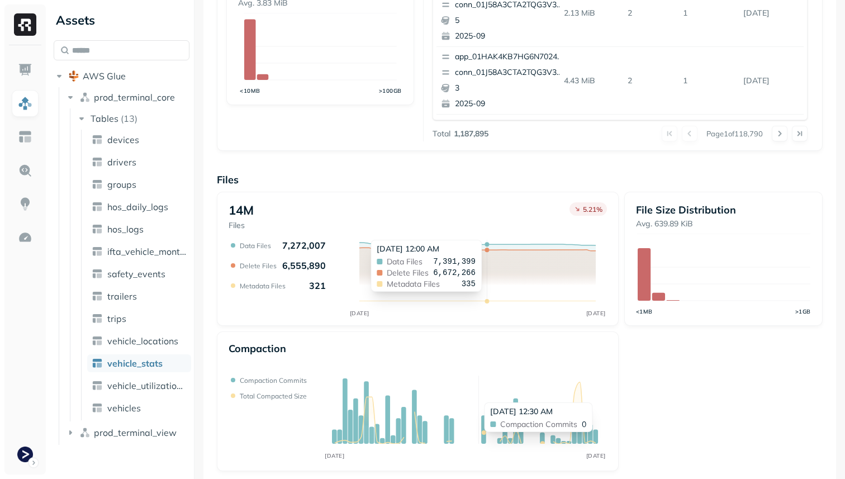
scroll to position [376, 0]
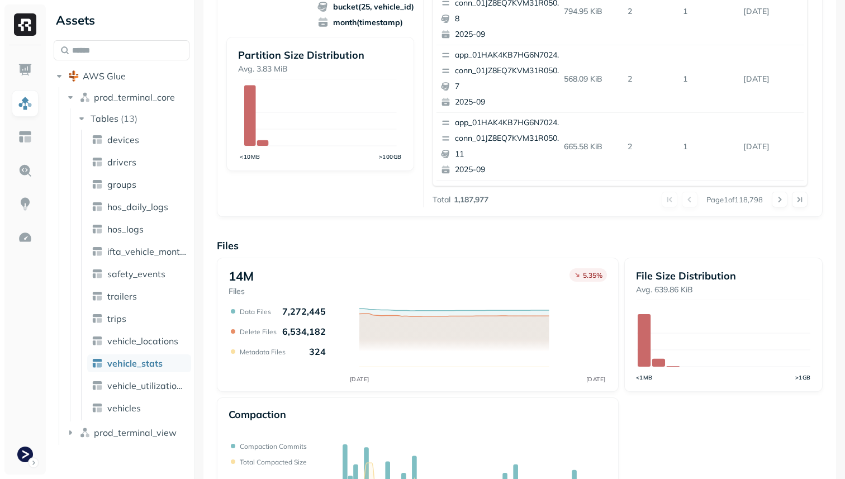
scroll to position [376, 0]
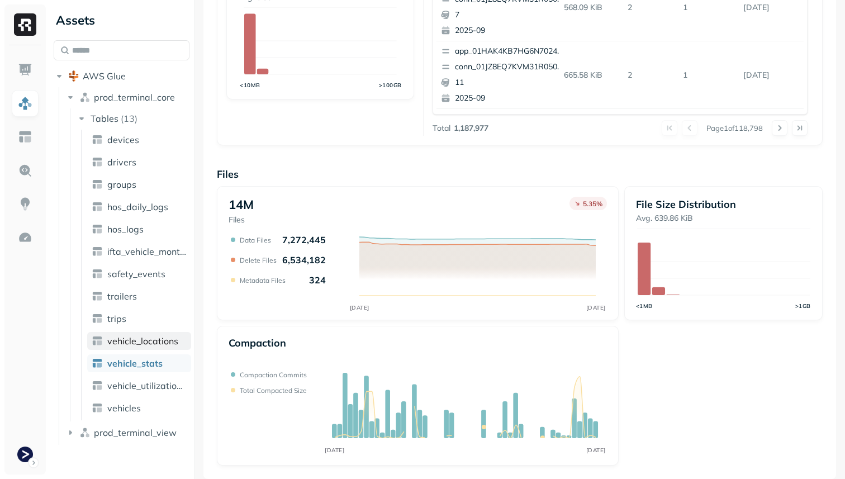
click at [137, 340] on span "vehicle_locations" at bounding box center [142, 340] width 71 height 11
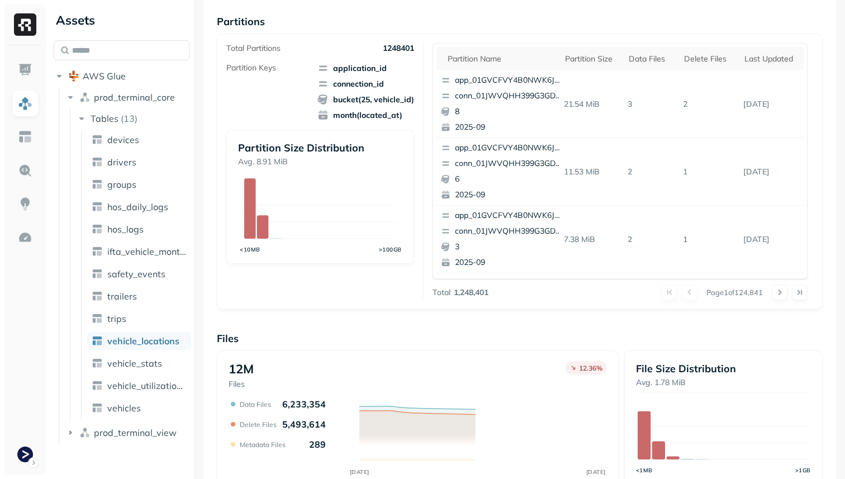
scroll to position [376, 0]
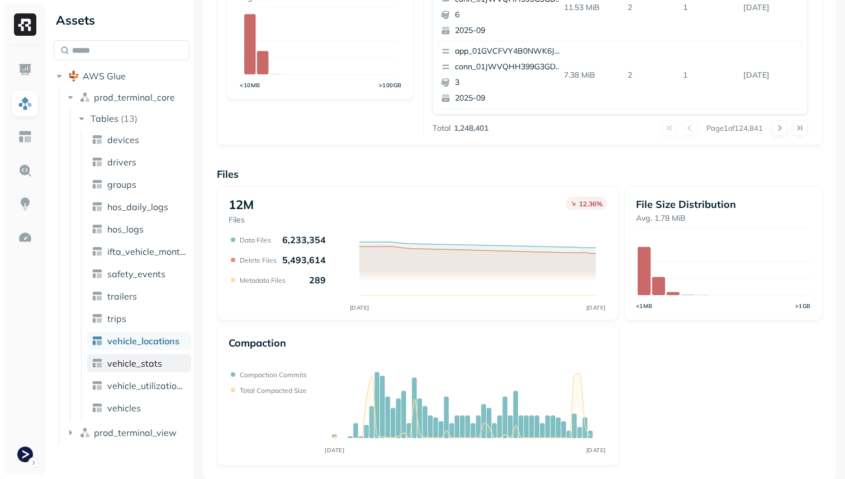
click at [148, 366] on span "vehicle_stats" at bounding box center [134, 363] width 55 height 11
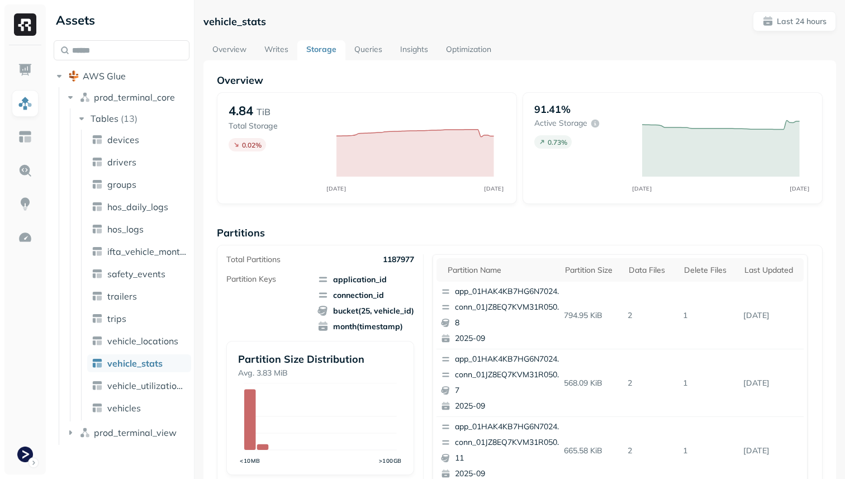
scroll to position [376, 0]
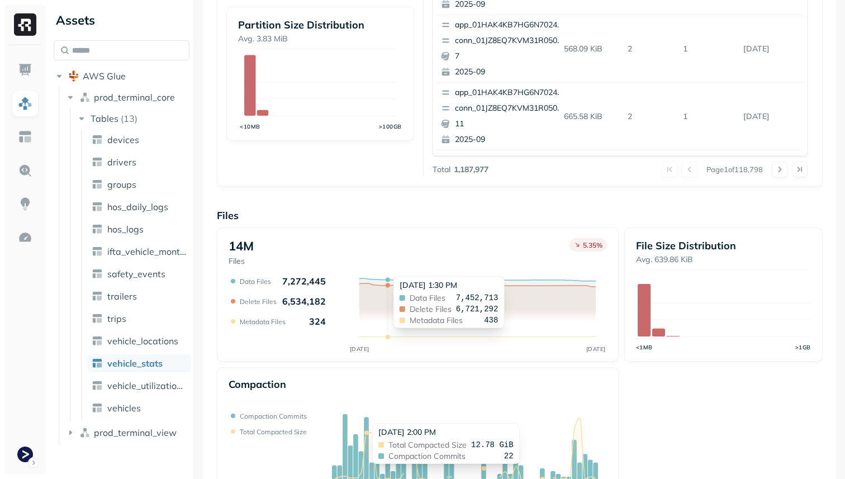
scroll to position [349, 0]
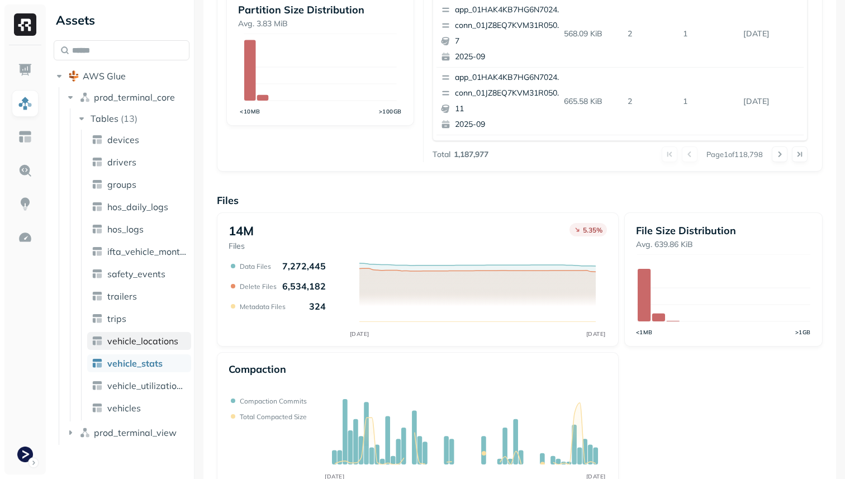
click at [157, 345] on span "vehicle_locations" at bounding box center [142, 340] width 71 height 11
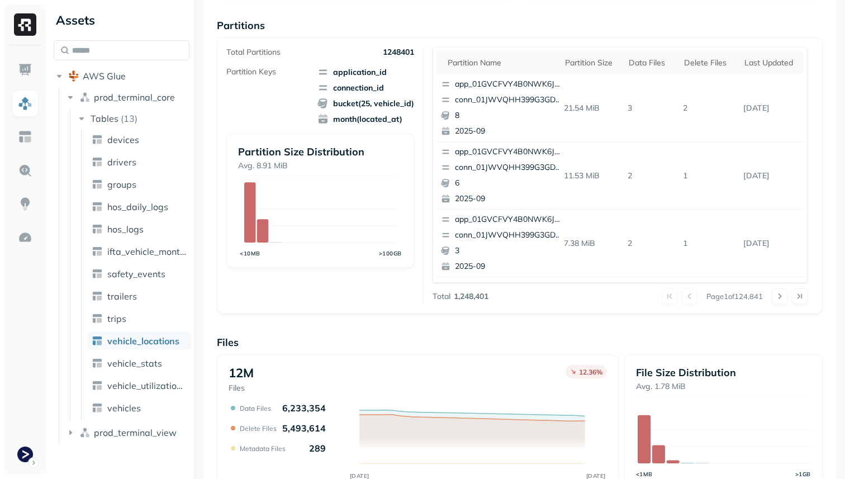
scroll to position [376, 0]
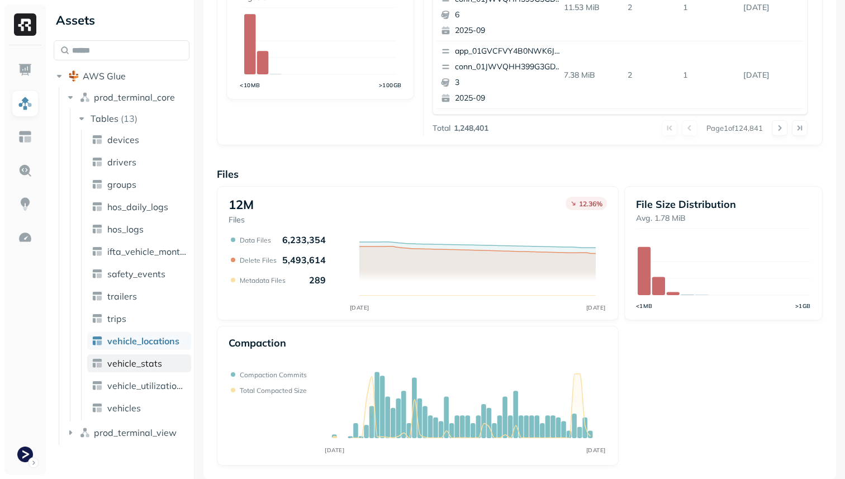
click at [175, 365] on link "vehicle_stats" at bounding box center [139, 363] width 104 height 18
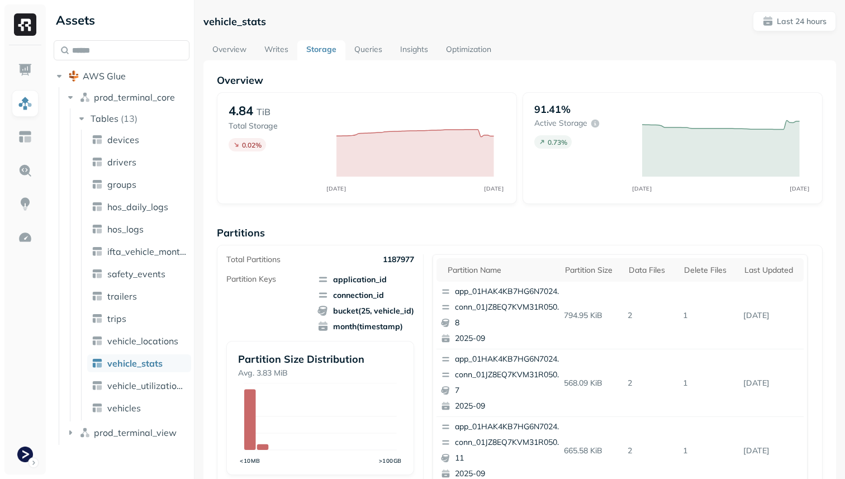
click at [282, 56] on link "Writes" at bounding box center [276, 50] width 42 height 20
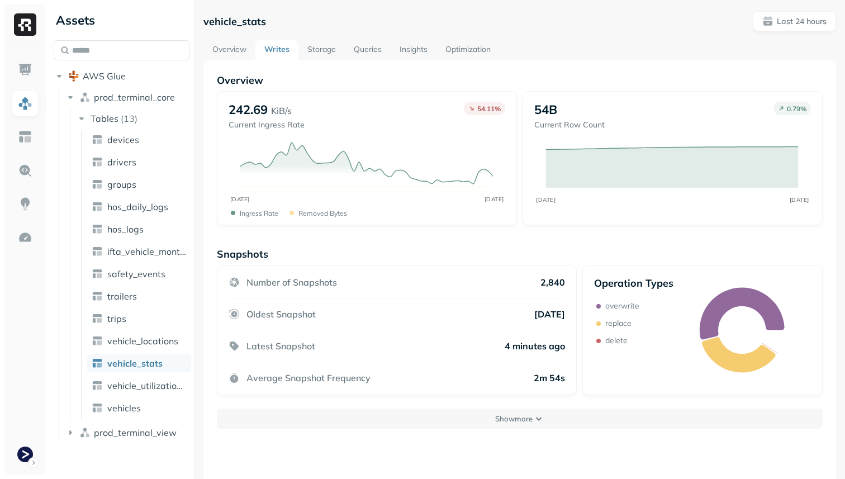
click at [244, 51] on link "Overview" at bounding box center [229, 50] width 52 height 20
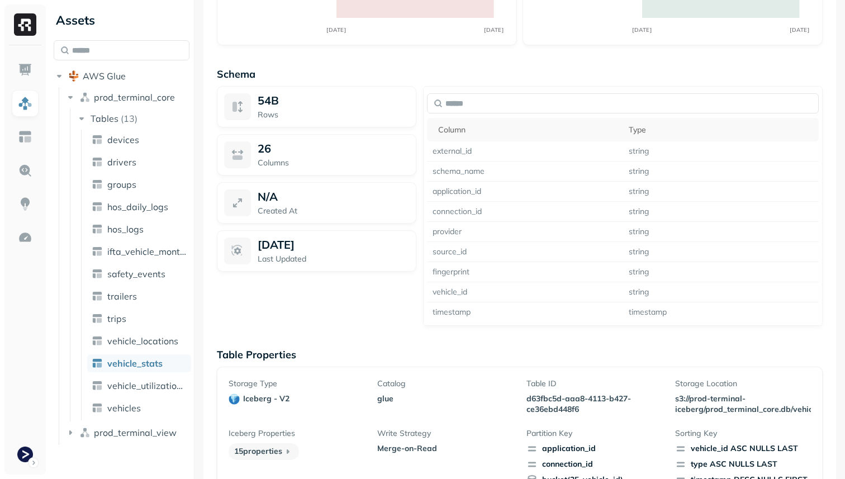
scroll to position [884, 0]
